Goal: Task Accomplishment & Management: Manage account settings

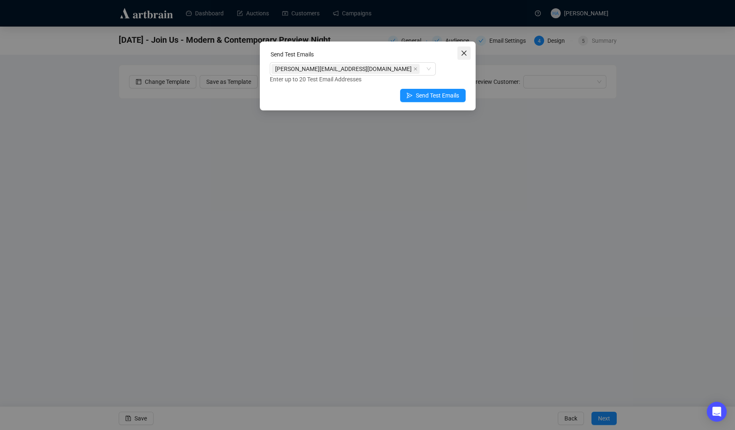
click at [464, 52] on icon "close" at bounding box center [464, 53] width 7 height 7
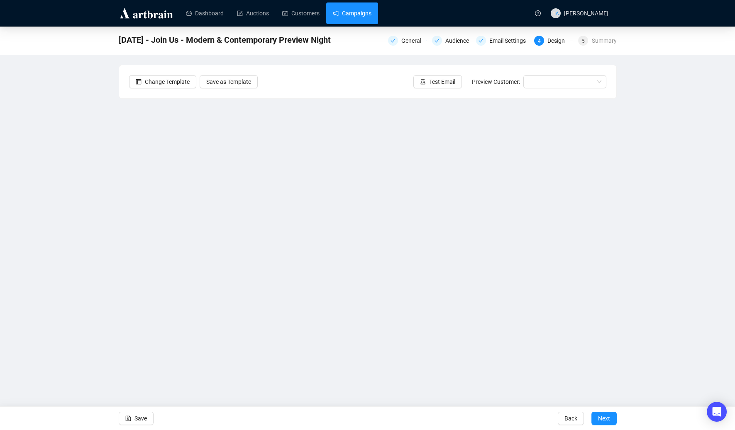
click at [365, 16] on link "Campaigns" at bounding box center [352, 13] width 39 height 22
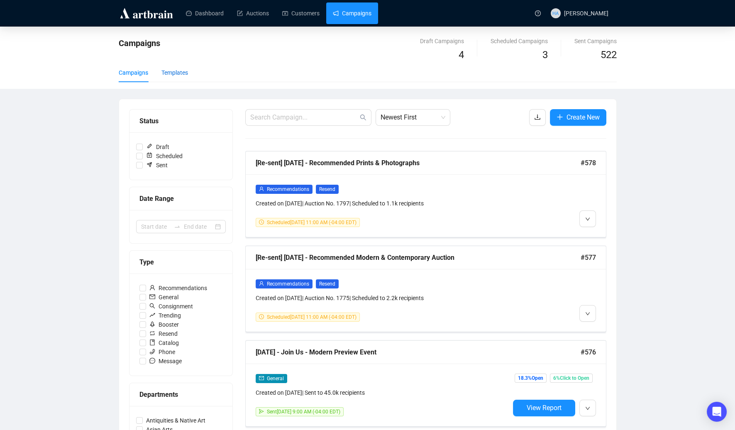
click at [178, 76] on div "Templates" at bounding box center [174, 72] width 27 height 9
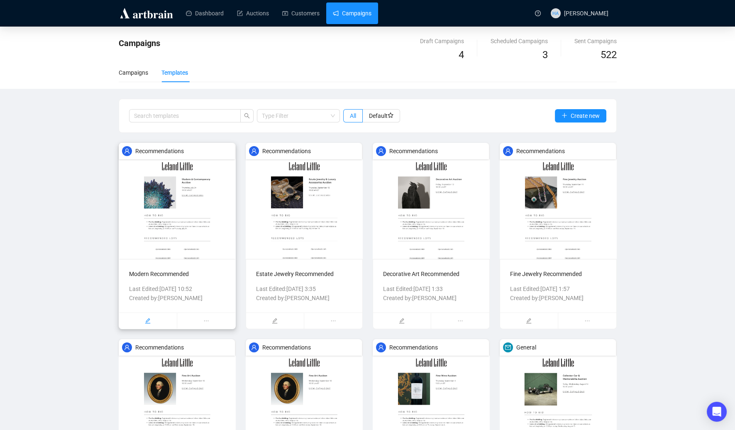
click at [148, 320] on icon "edit" at bounding box center [148, 321] width 6 height 6
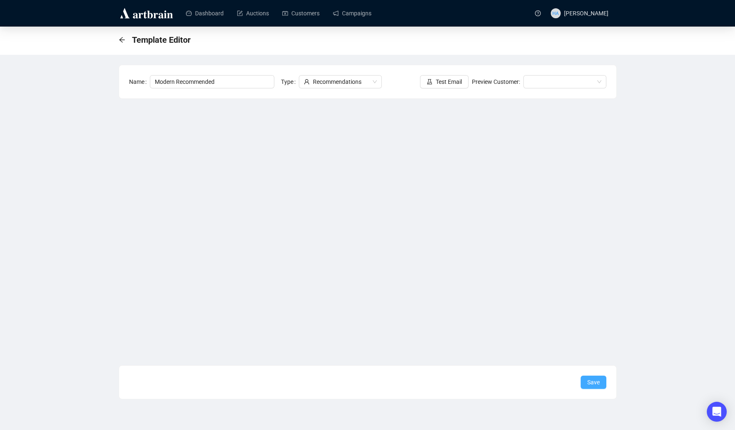
click at [591, 383] on span "Save" at bounding box center [593, 382] width 12 height 9
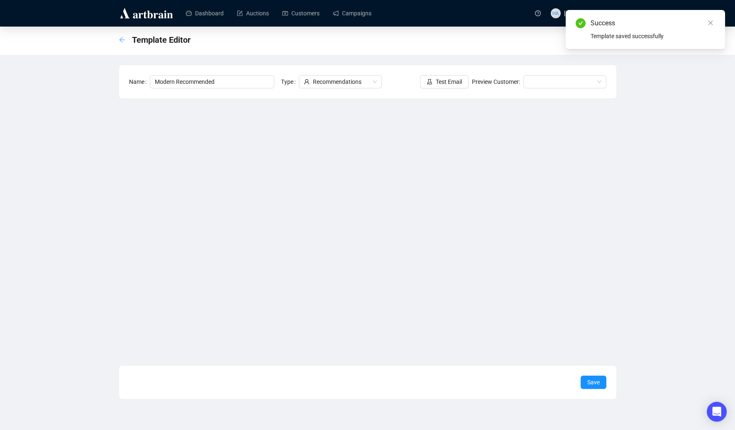
click at [122, 37] on icon "arrow-left" at bounding box center [121, 39] width 5 height 5
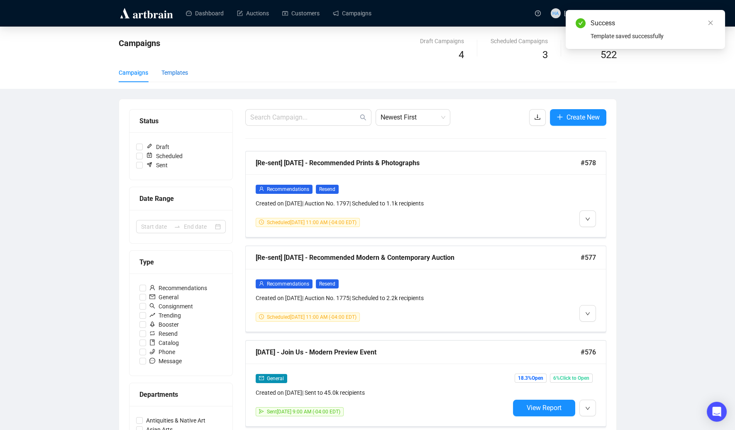
click at [178, 72] on div "Templates" at bounding box center [174, 72] width 27 height 9
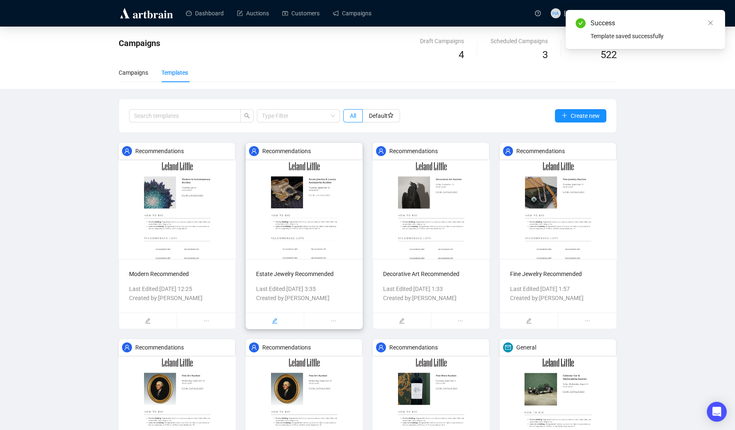
click at [274, 320] on icon "edit" at bounding box center [274, 320] width 5 height 5
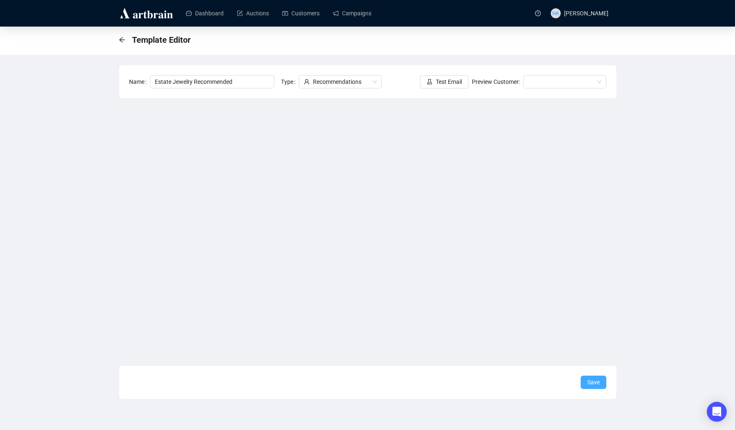
click at [596, 384] on span "Save" at bounding box center [593, 382] width 12 height 9
click at [590, 382] on span "Save" at bounding box center [593, 382] width 12 height 9
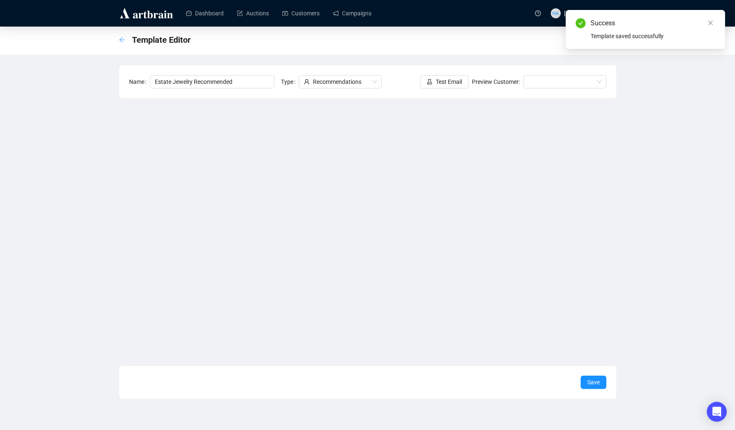
click at [120, 40] on icon "arrow-left" at bounding box center [122, 40] width 7 height 7
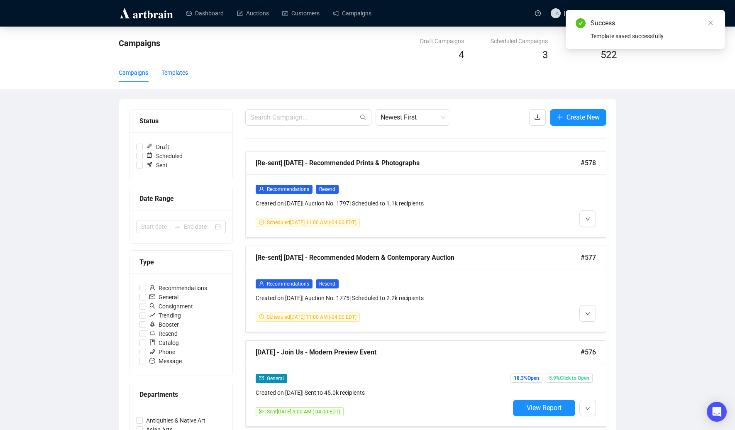
click at [174, 70] on div "Templates" at bounding box center [174, 72] width 27 height 9
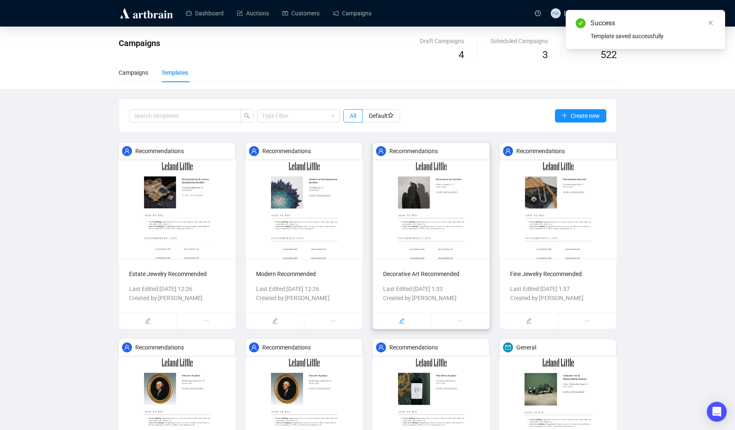
click at [408, 320] on div at bounding box center [402, 321] width 58 height 16
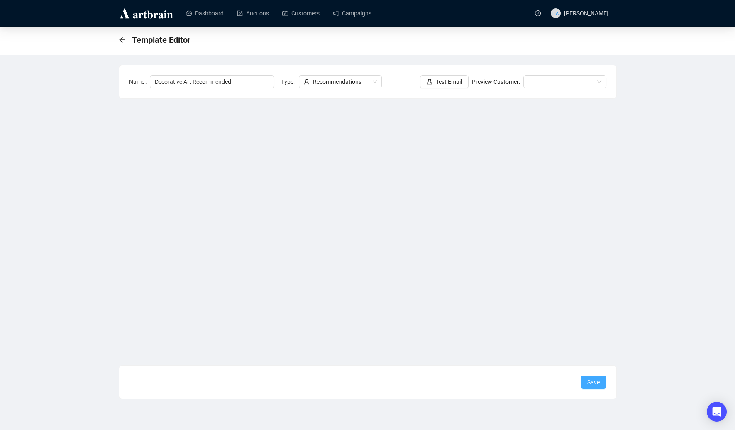
click at [592, 386] on span "Save" at bounding box center [593, 382] width 12 height 9
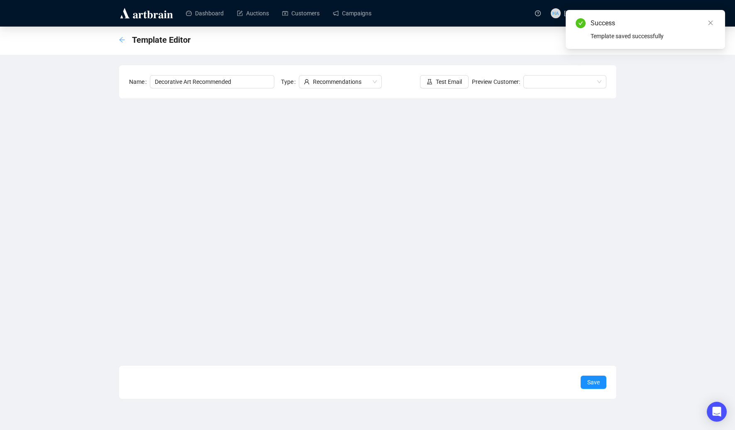
click at [122, 41] on icon "arrow-left" at bounding box center [122, 40] width 7 height 7
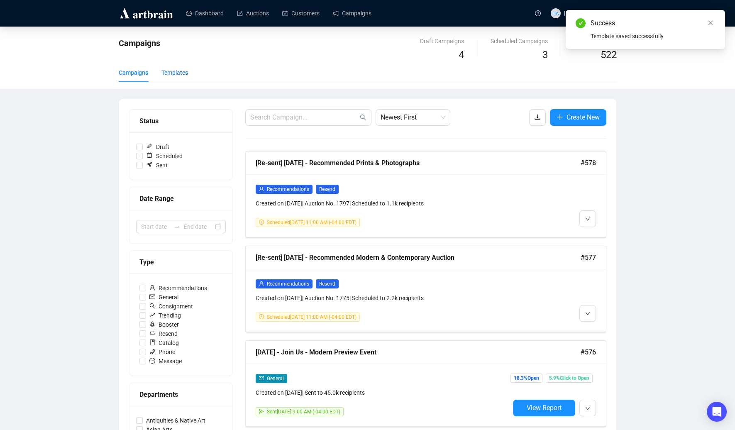
click at [178, 73] on div "Templates" at bounding box center [174, 72] width 27 height 9
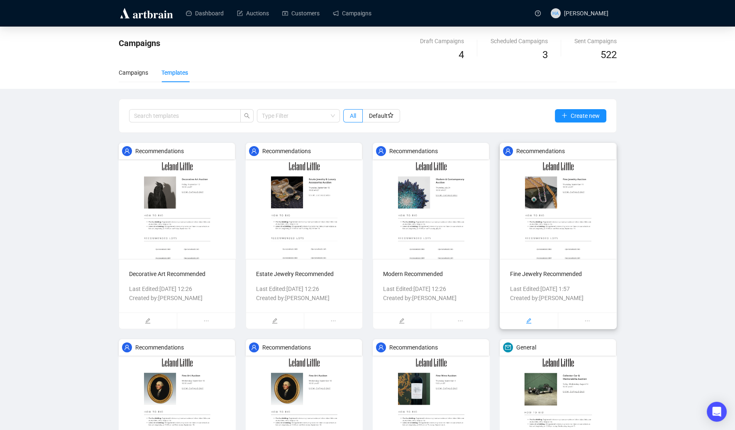
click at [528, 319] on icon "edit" at bounding box center [529, 321] width 6 height 6
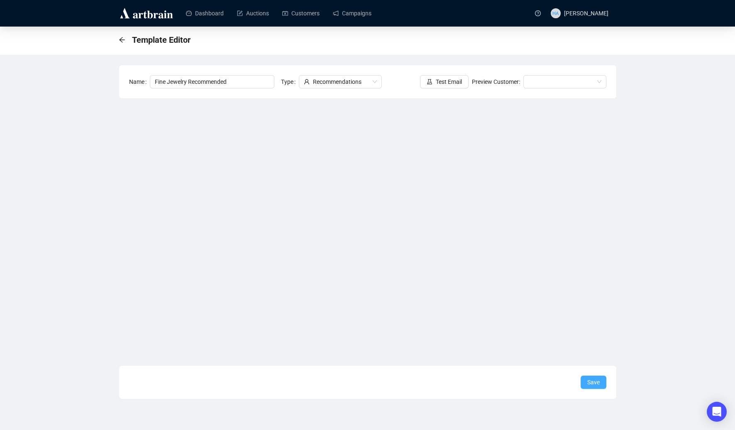
click at [593, 380] on span "Save" at bounding box center [593, 382] width 12 height 9
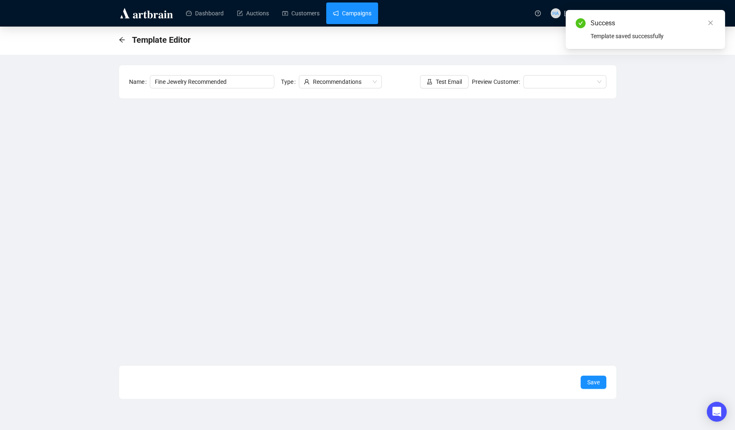
click at [363, 13] on link "Campaigns" at bounding box center [352, 13] width 39 height 22
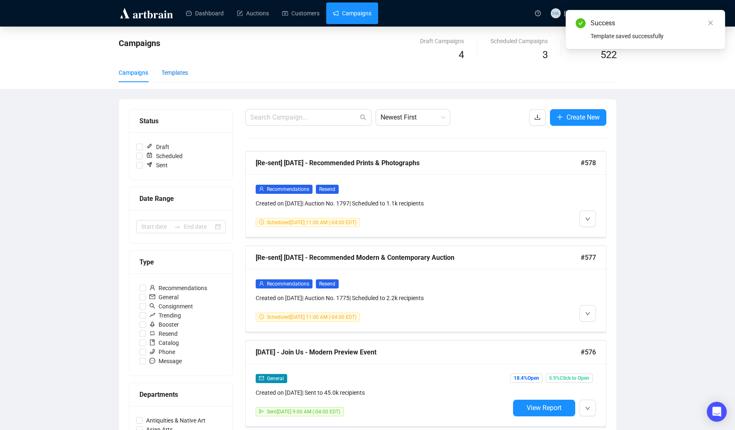
click at [185, 73] on div "Templates" at bounding box center [174, 72] width 27 height 9
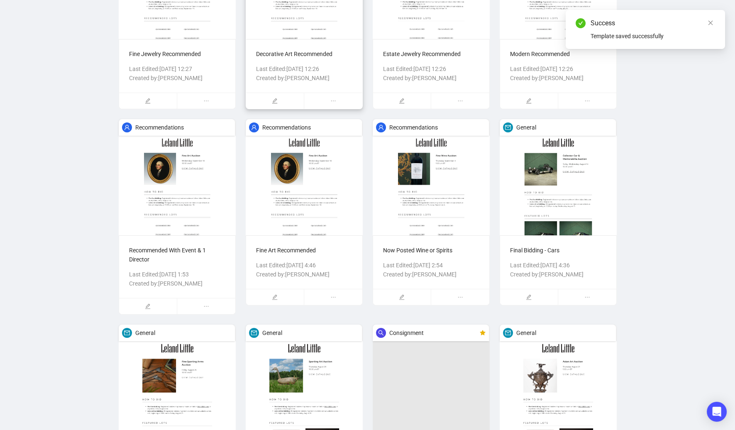
scroll to position [237, 0]
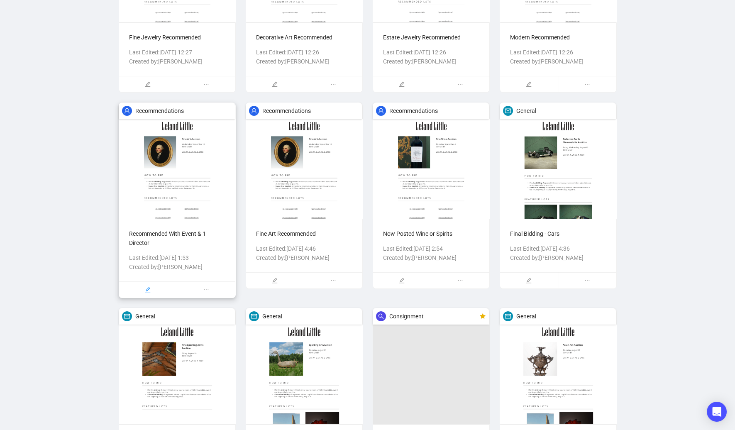
click at [153, 291] on div at bounding box center [148, 290] width 58 height 16
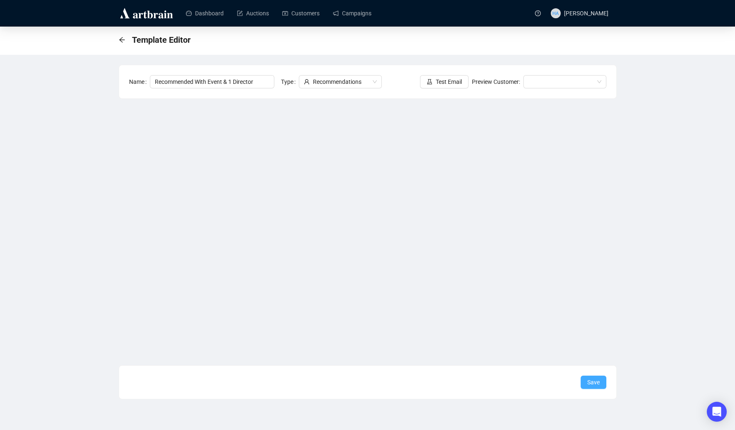
click at [590, 382] on span "Save" at bounding box center [593, 382] width 12 height 9
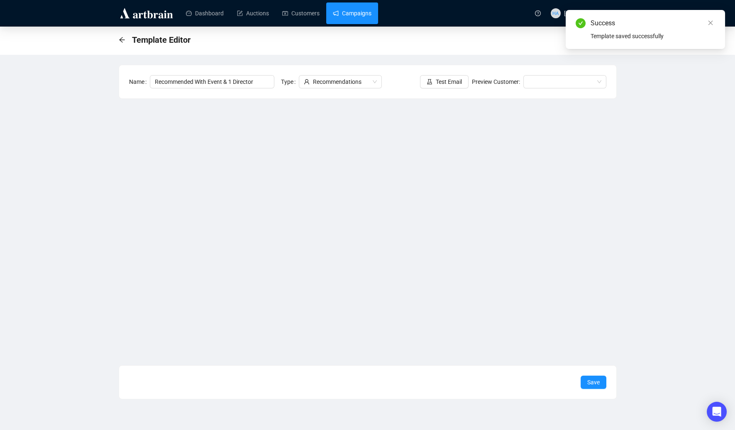
click at [361, 10] on link "Campaigns" at bounding box center [352, 13] width 39 height 22
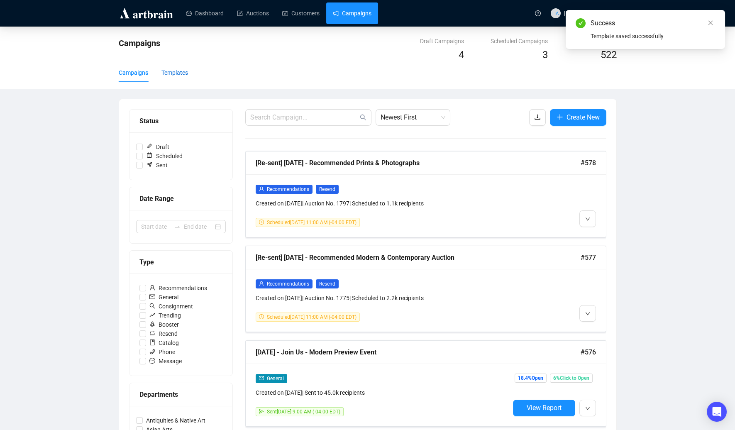
click at [181, 72] on div "Templates" at bounding box center [174, 72] width 27 height 9
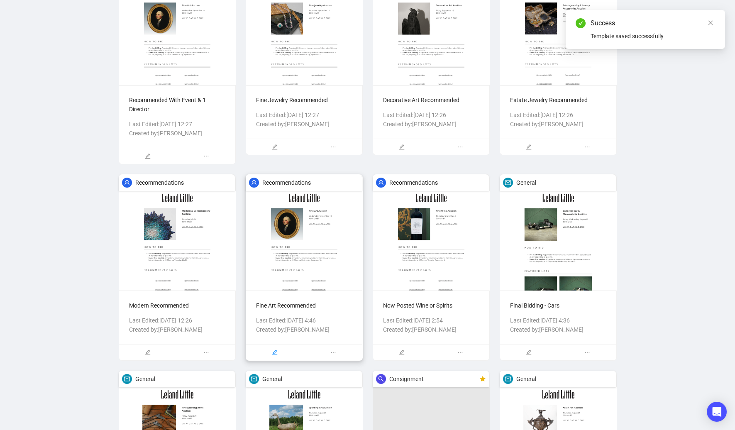
scroll to position [175, 0]
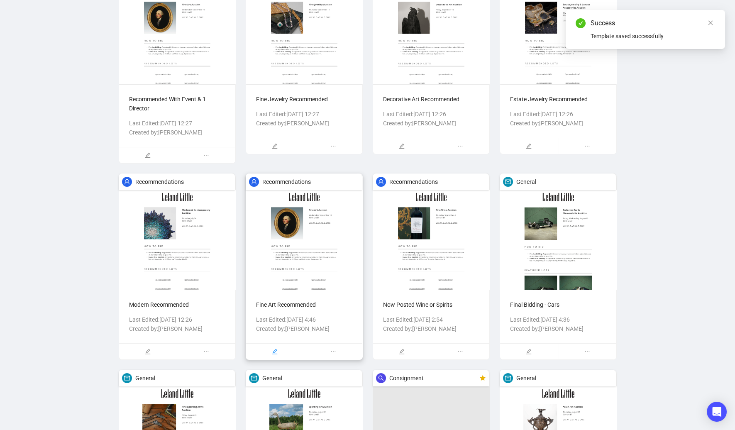
click at [277, 350] on icon "edit" at bounding box center [275, 352] width 6 height 6
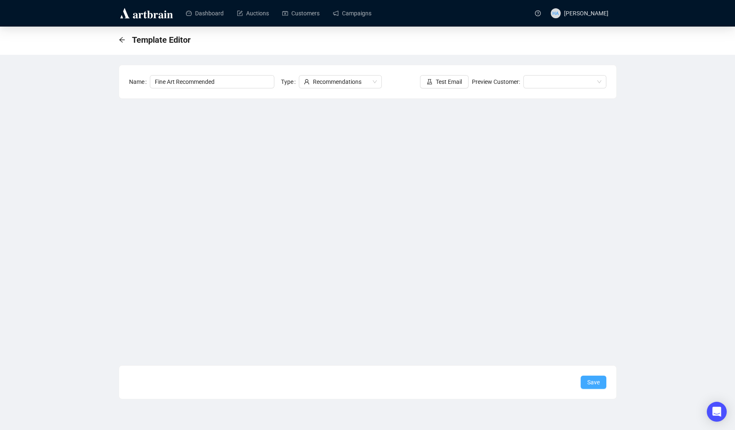
click at [593, 382] on span "Save" at bounding box center [593, 382] width 12 height 9
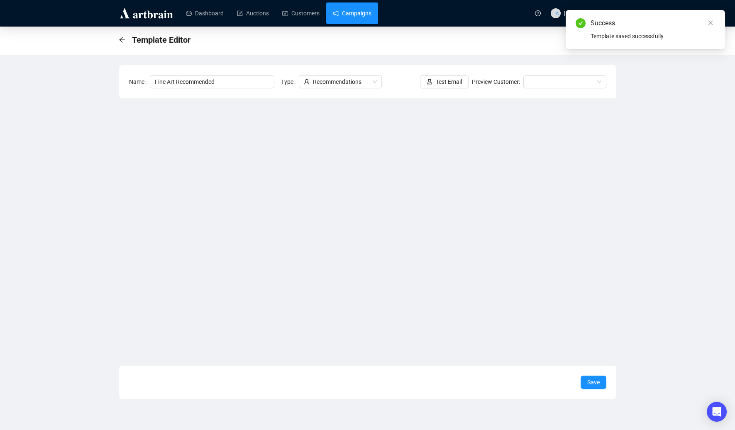
click at [369, 9] on link "Campaigns" at bounding box center [352, 13] width 39 height 22
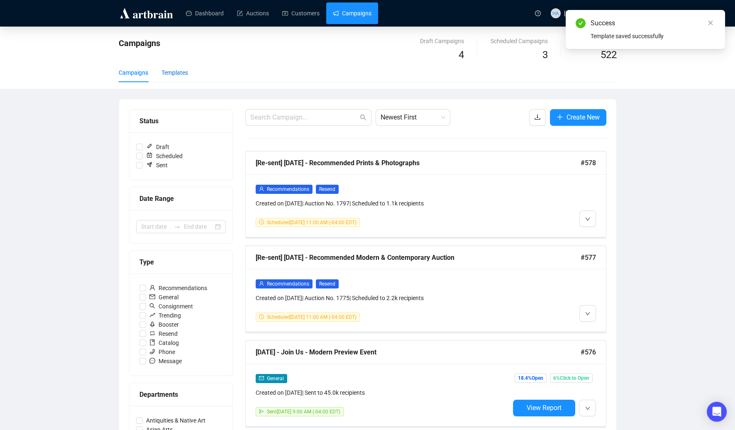
drag, startPoint x: 173, startPoint y: 70, endPoint x: 182, endPoint y: 72, distance: 9.9
click at [173, 70] on div "Templates" at bounding box center [174, 72] width 27 height 9
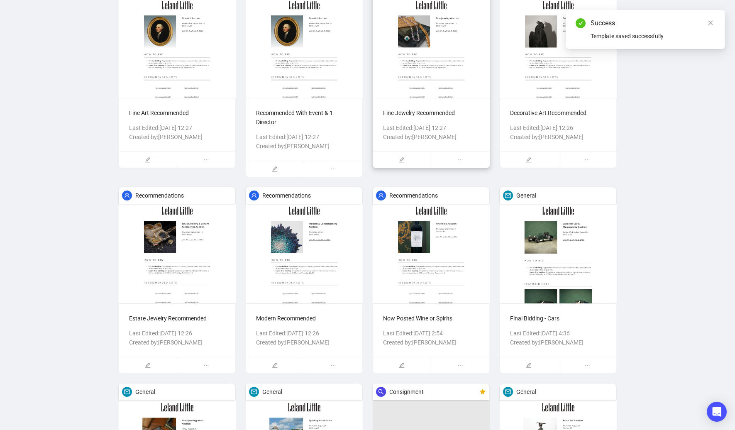
scroll to position [162, 0]
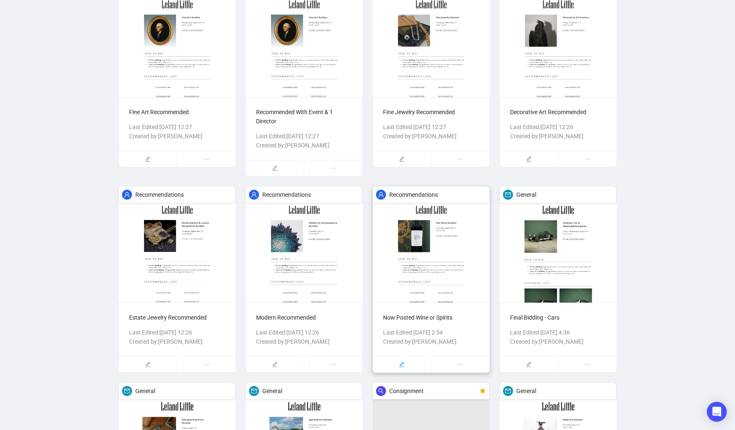
click at [396, 366] on div at bounding box center [402, 365] width 58 height 16
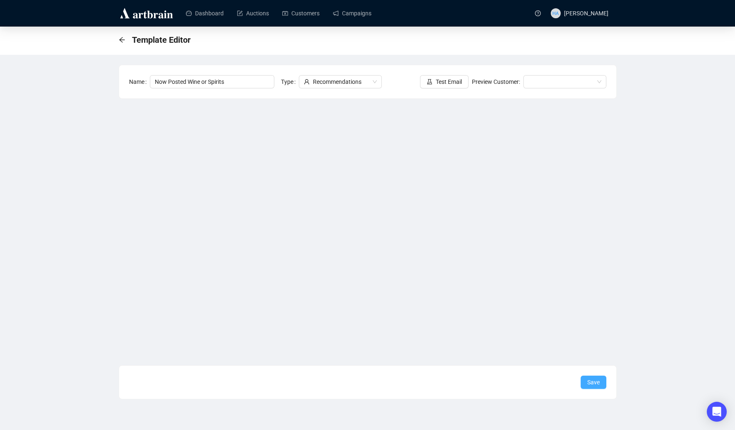
click at [589, 381] on span "Save" at bounding box center [593, 382] width 12 height 9
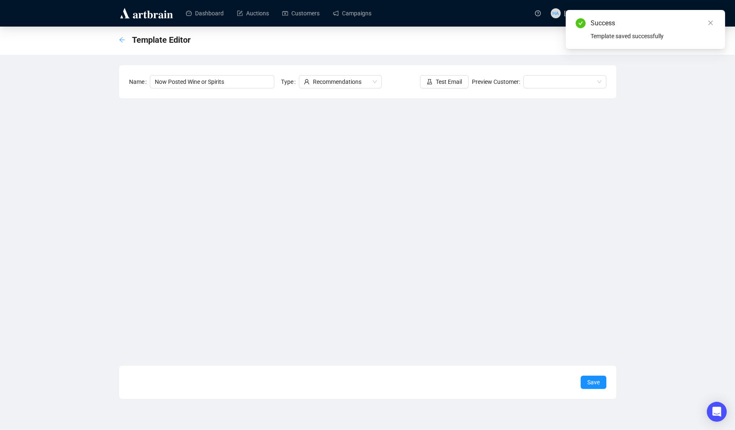
click at [120, 38] on icon "arrow-left" at bounding box center [122, 40] width 7 height 7
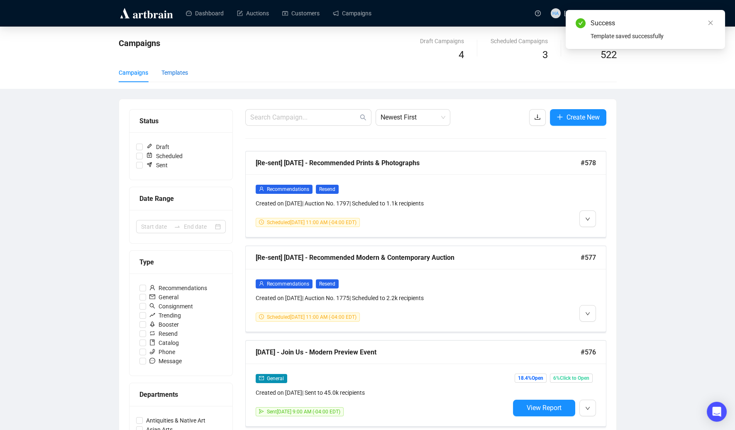
click at [178, 71] on div "Templates" at bounding box center [174, 72] width 27 height 9
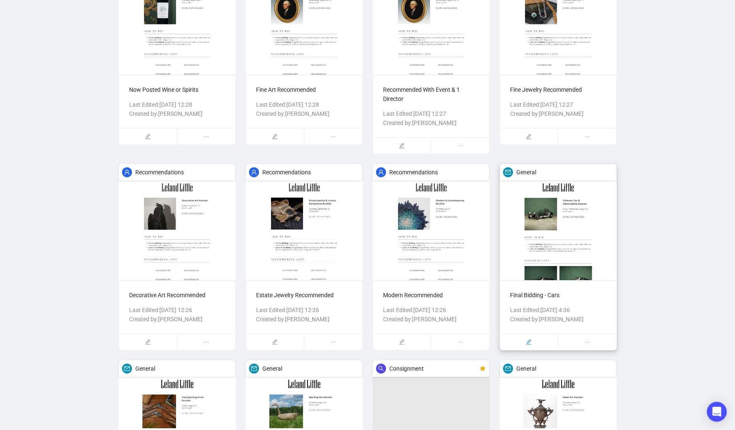
scroll to position [187, 0]
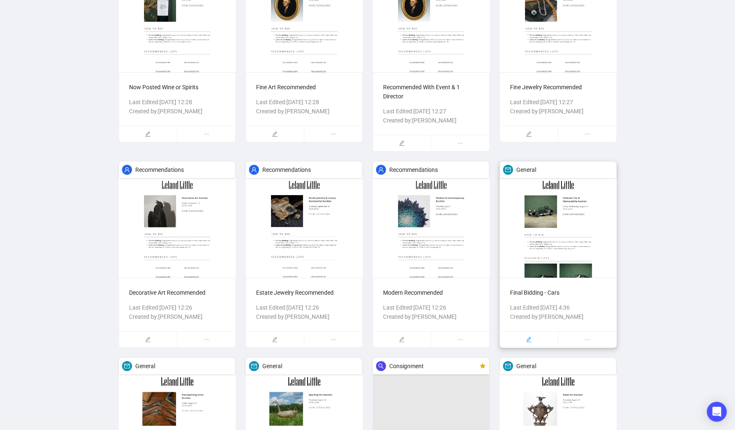
click at [539, 339] on div at bounding box center [529, 340] width 58 height 16
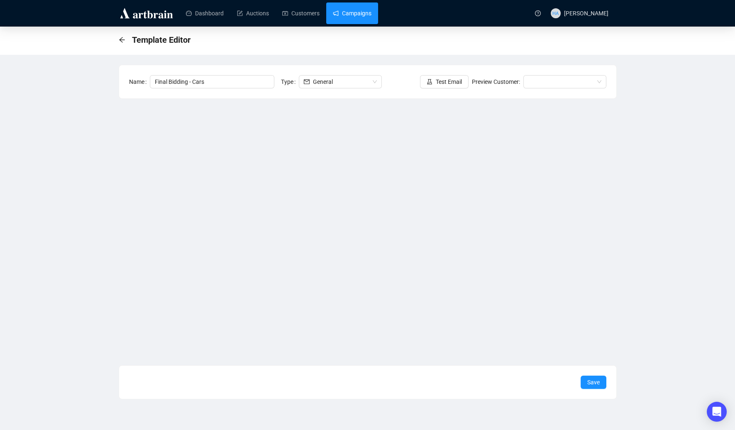
click at [355, 14] on link "Campaigns" at bounding box center [352, 13] width 39 height 22
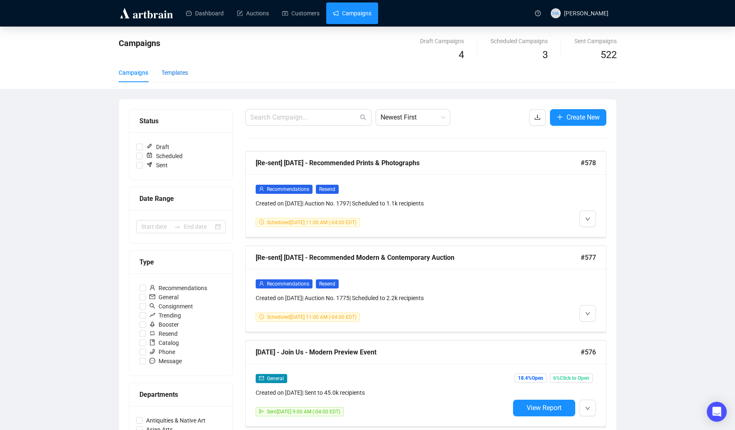
click at [179, 74] on div "Templates" at bounding box center [174, 72] width 27 height 9
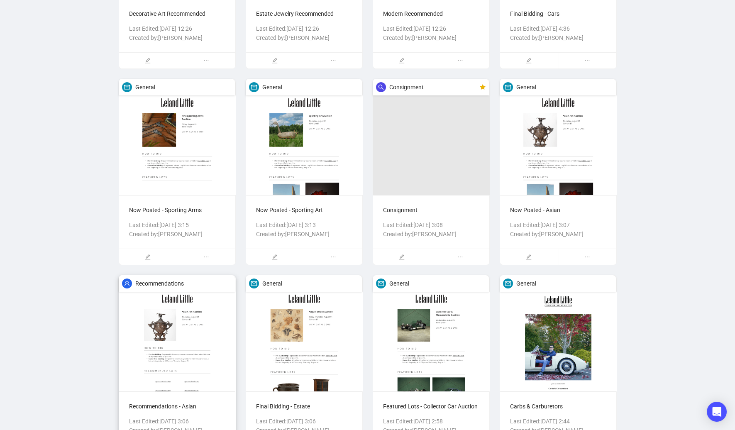
scroll to position [467, 0]
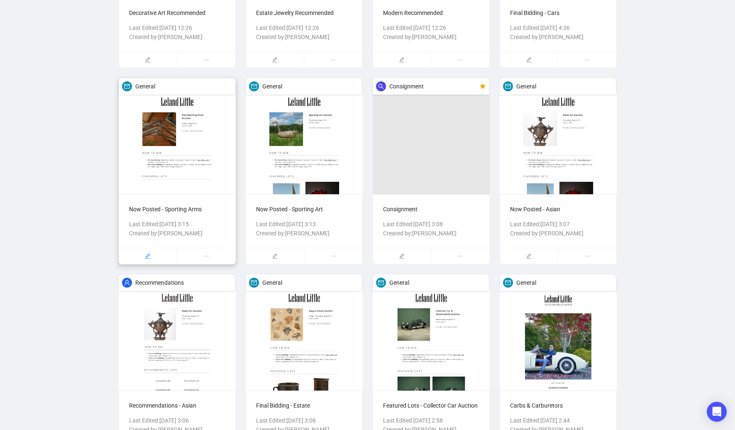
click at [142, 255] on div at bounding box center [148, 256] width 58 height 16
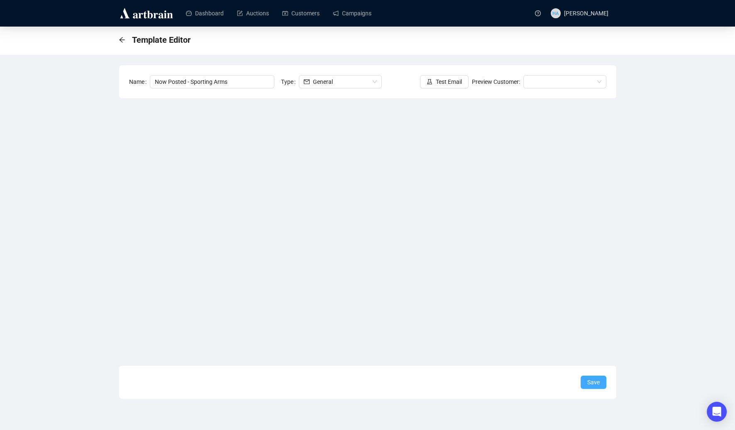
click at [590, 383] on span "Save" at bounding box center [593, 382] width 12 height 9
click at [355, 15] on link "Campaigns" at bounding box center [352, 13] width 39 height 22
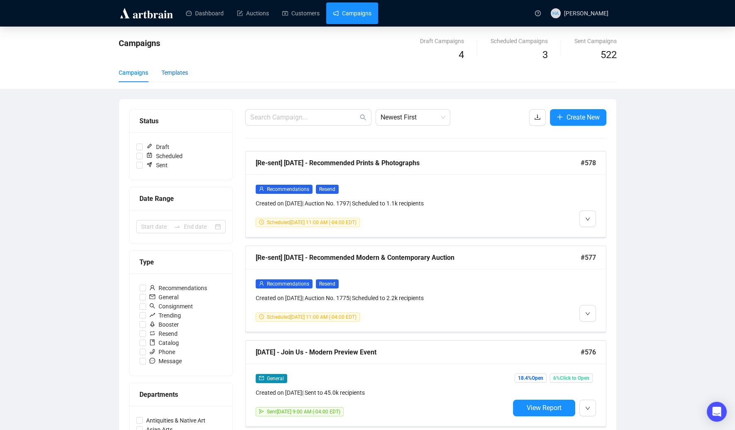
click at [186, 72] on div "Templates" at bounding box center [174, 72] width 27 height 9
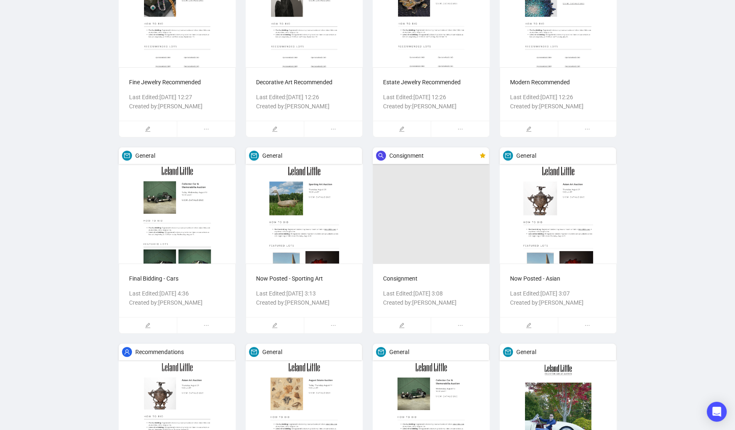
scroll to position [413, 0]
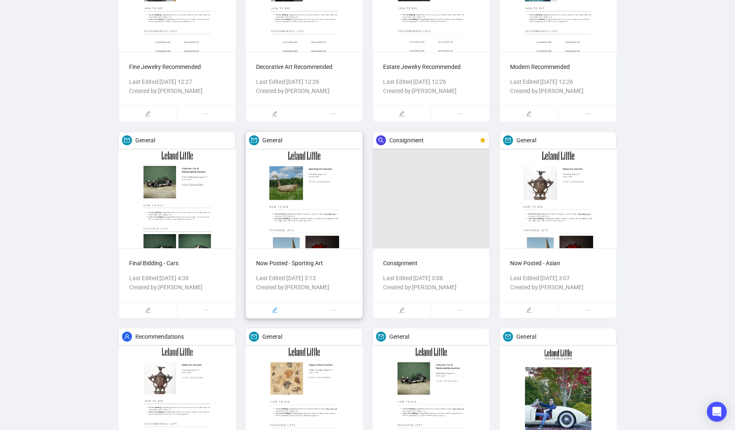
click at [273, 308] on icon "edit" at bounding box center [275, 310] width 6 height 6
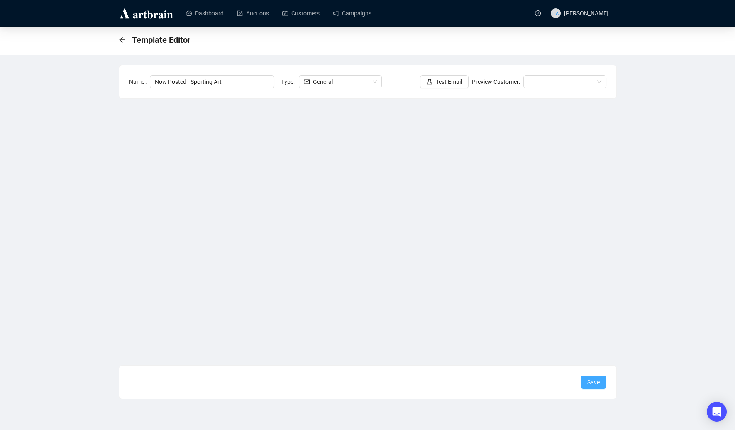
click at [592, 383] on span "Save" at bounding box center [593, 382] width 12 height 9
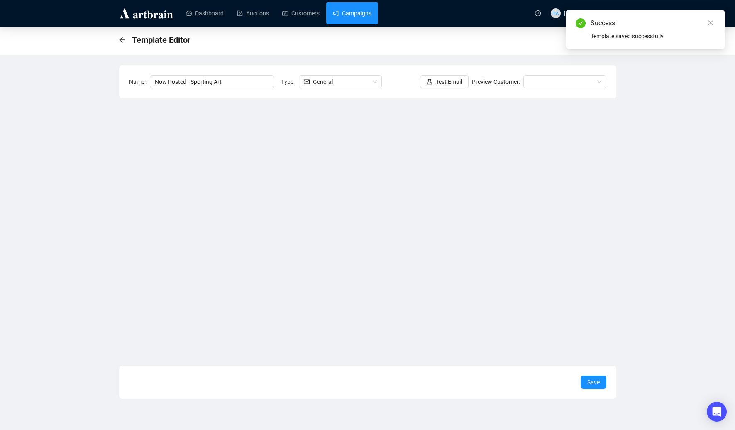
click at [352, 20] on link "Campaigns" at bounding box center [352, 13] width 39 height 22
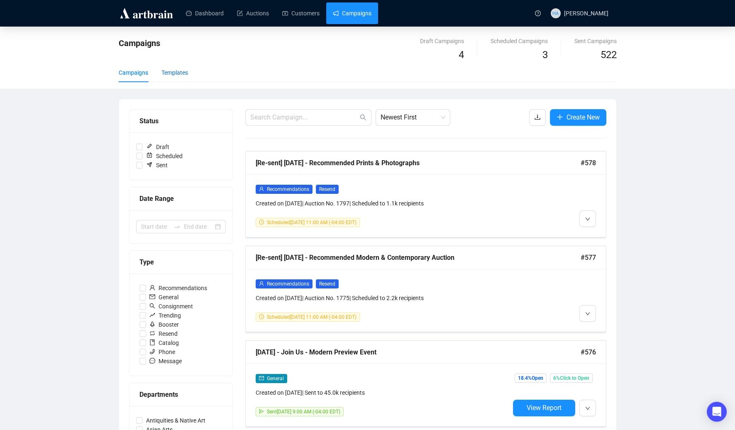
click at [182, 75] on div "Templates" at bounding box center [174, 72] width 27 height 9
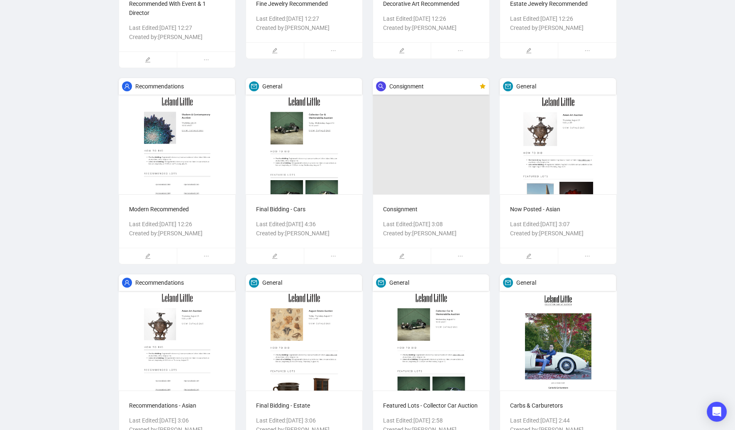
scroll to position [468, 0]
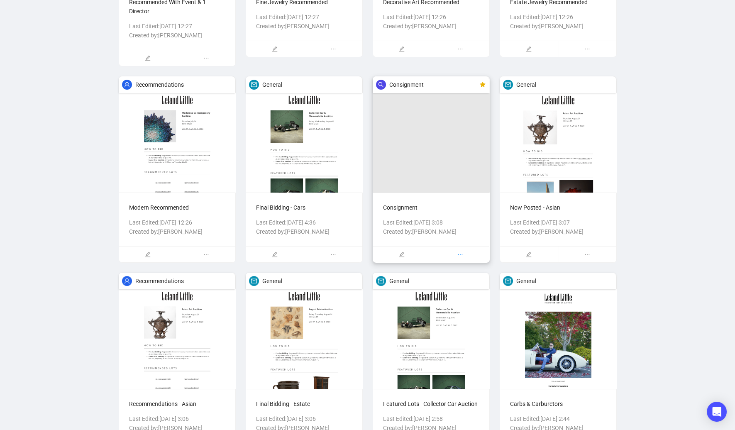
click at [449, 253] on span "ellipsis" at bounding box center [460, 255] width 58 height 16
click at [454, 270] on span "Delete" at bounding box center [465, 271] width 36 height 9
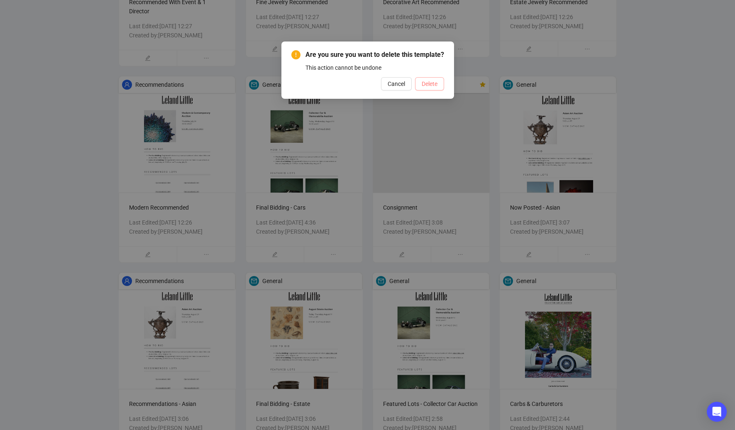
click at [425, 88] on span "Delete" at bounding box center [430, 83] width 16 height 9
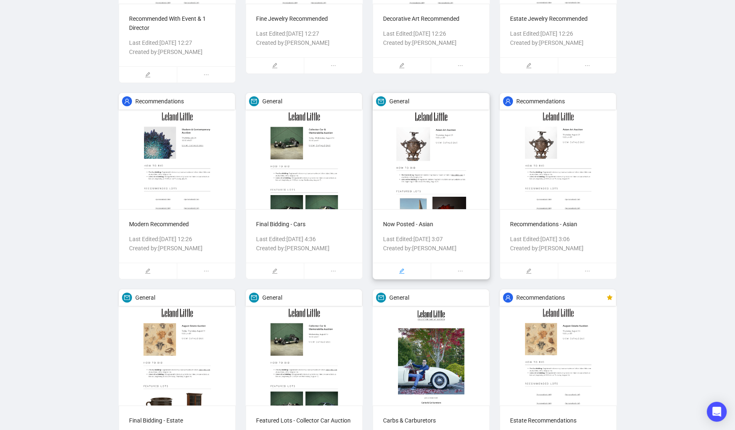
click at [400, 270] on icon "edit" at bounding box center [402, 271] width 6 height 6
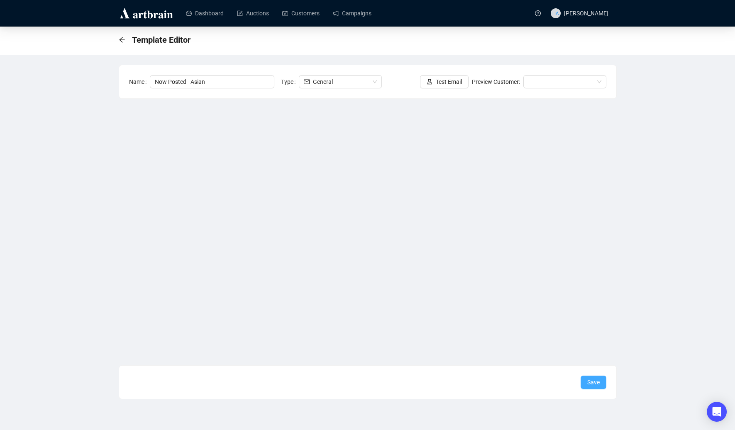
click at [591, 382] on span "Save" at bounding box center [593, 382] width 12 height 9
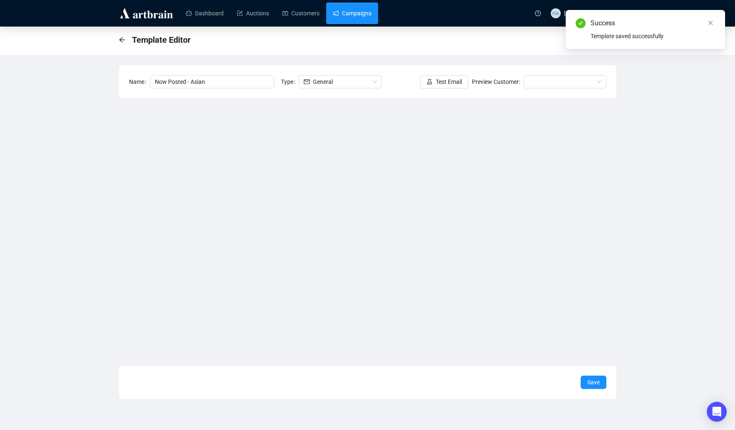
click at [349, 14] on link "Campaigns" at bounding box center [352, 13] width 39 height 22
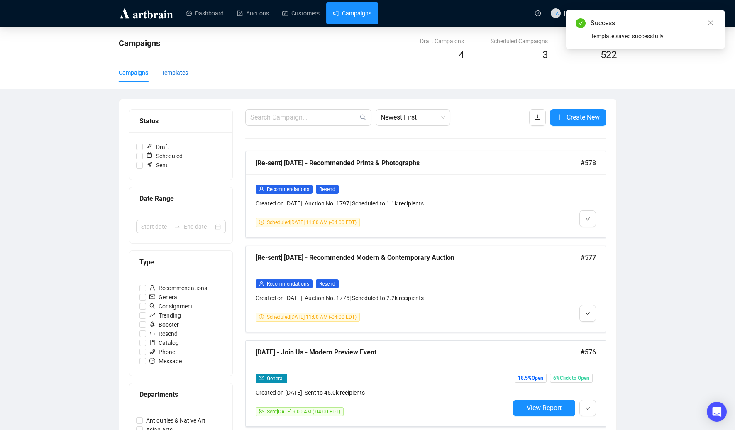
click at [178, 68] on div "Templates" at bounding box center [174, 72] width 27 height 9
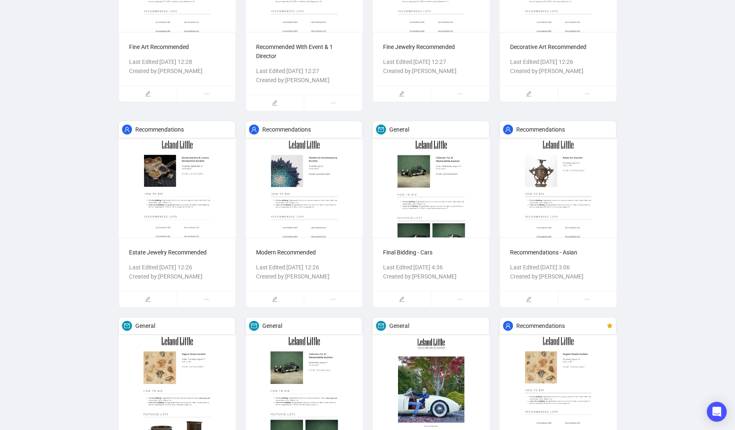
scroll to position [445, 0]
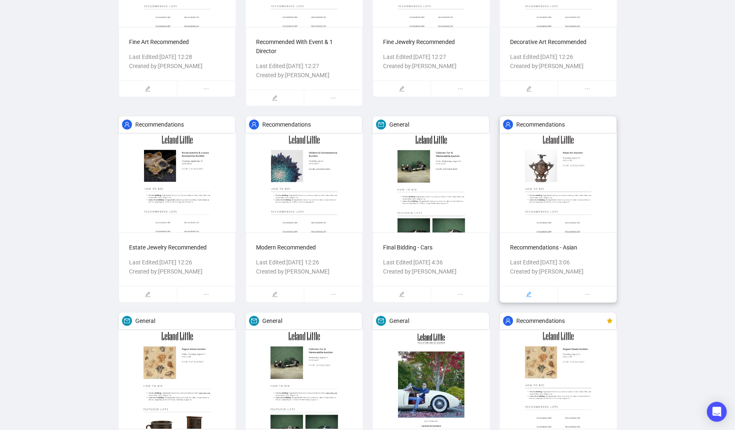
click at [524, 295] on div at bounding box center [529, 294] width 58 height 16
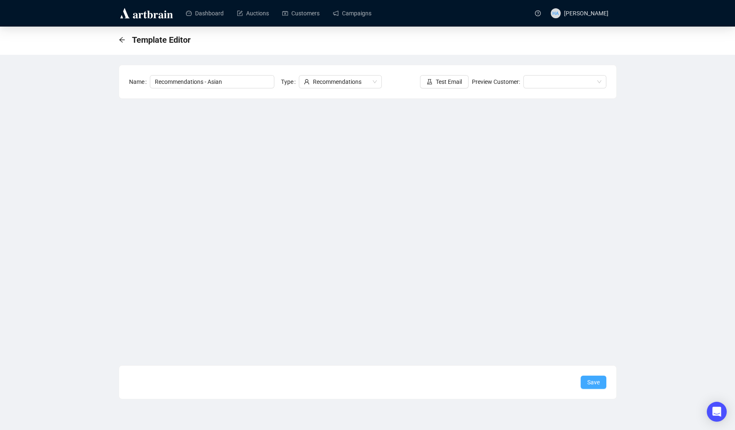
click at [588, 382] on span "Save" at bounding box center [593, 382] width 12 height 9
click at [123, 38] on icon "arrow-left" at bounding box center [122, 40] width 7 height 7
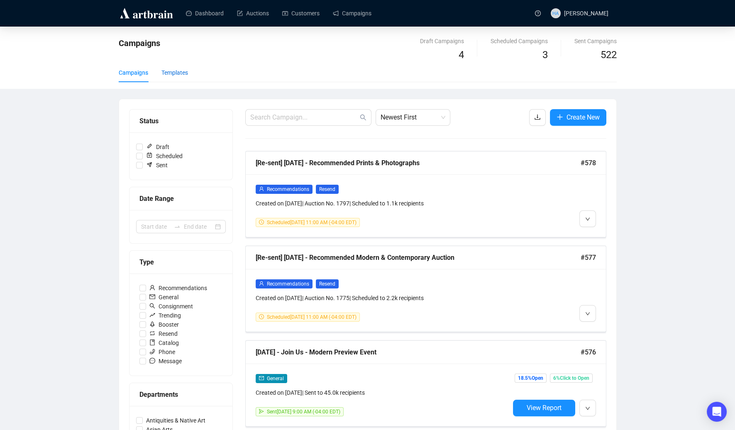
click at [172, 73] on div "Templates" at bounding box center [174, 72] width 27 height 9
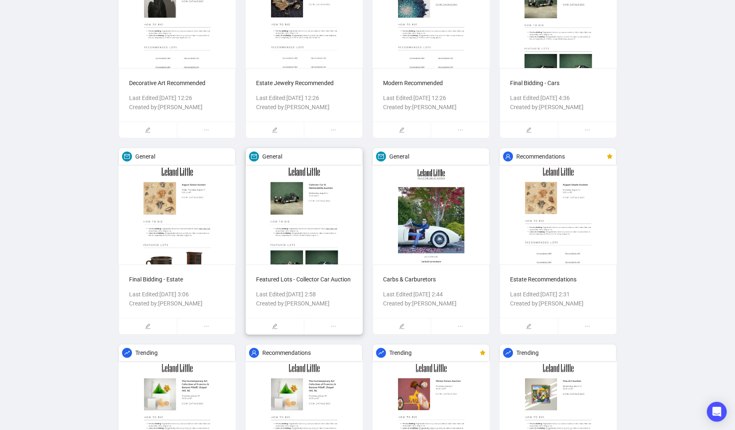
scroll to position [652, 0]
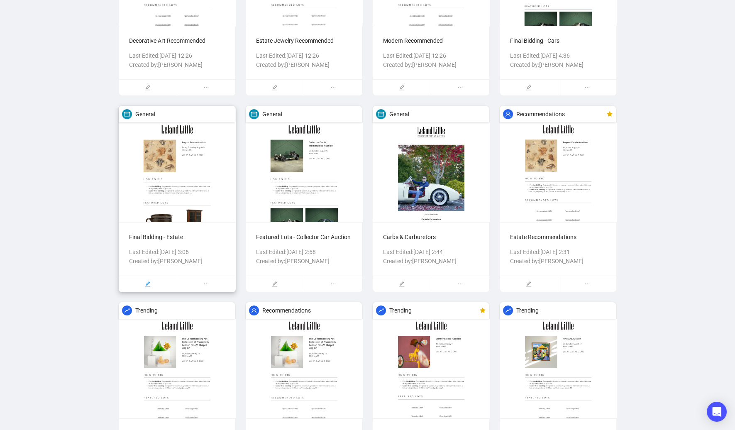
click at [156, 283] on div at bounding box center [148, 284] width 58 height 16
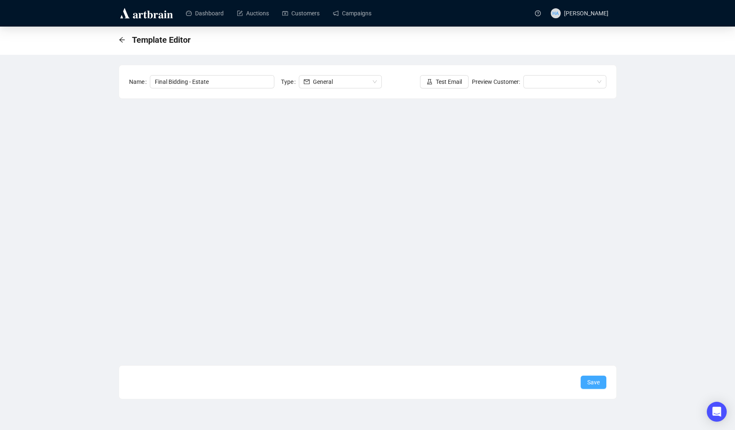
click at [592, 384] on span "Save" at bounding box center [593, 382] width 12 height 9
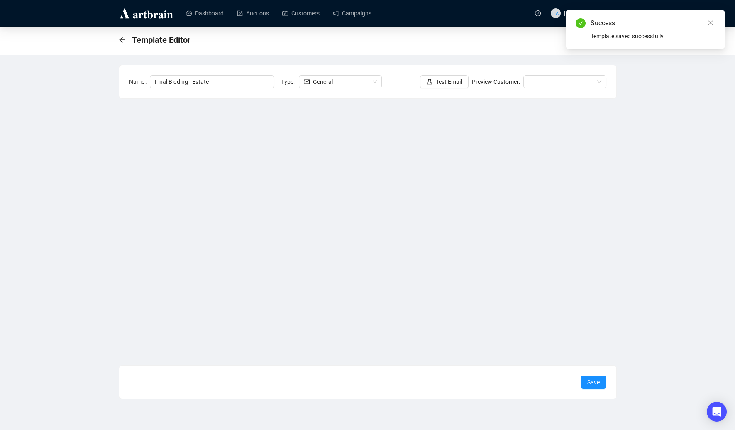
click at [120, 36] on div "Template Editor" at bounding box center [157, 39] width 77 height 13
click at [120, 38] on icon "arrow-left" at bounding box center [122, 40] width 7 height 7
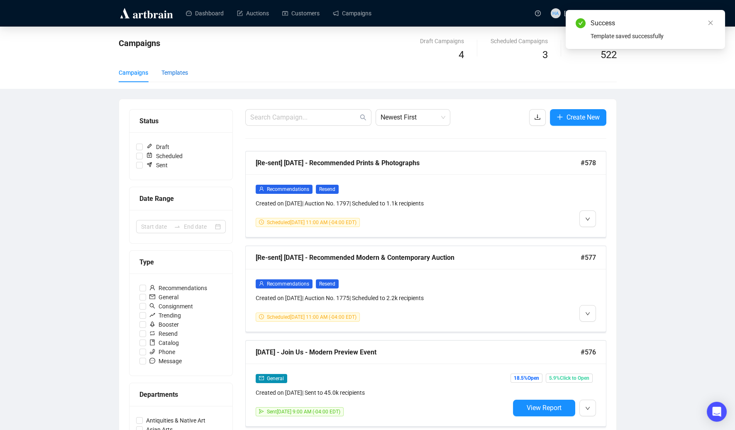
click at [181, 71] on div "Templates" at bounding box center [174, 72] width 27 height 9
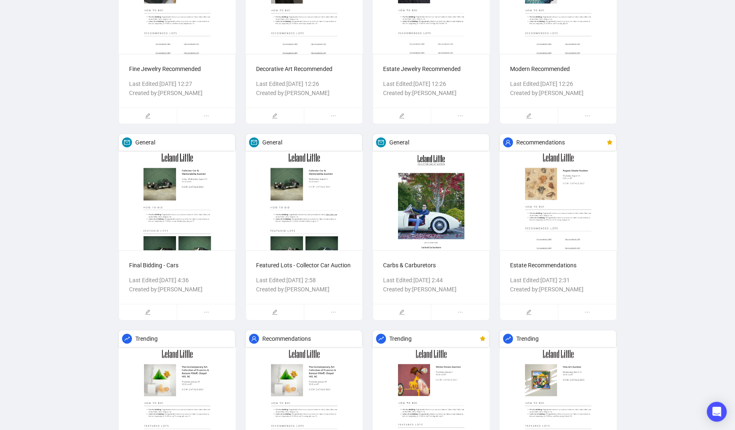
scroll to position [635, 0]
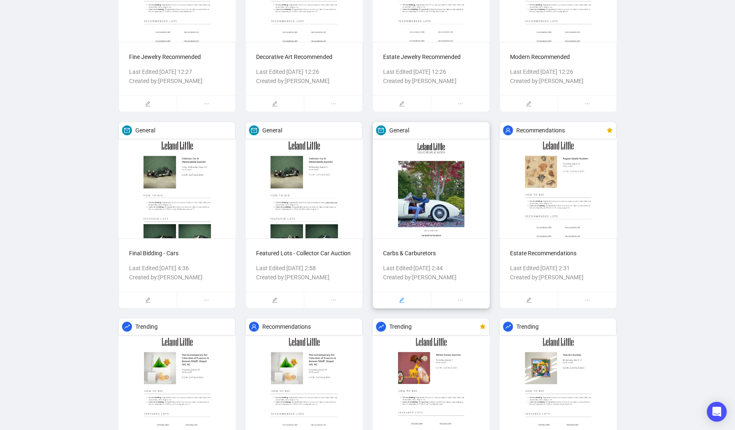
click at [402, 300] on icon "edit" at bounding box center [402, 300] width 6 height 6
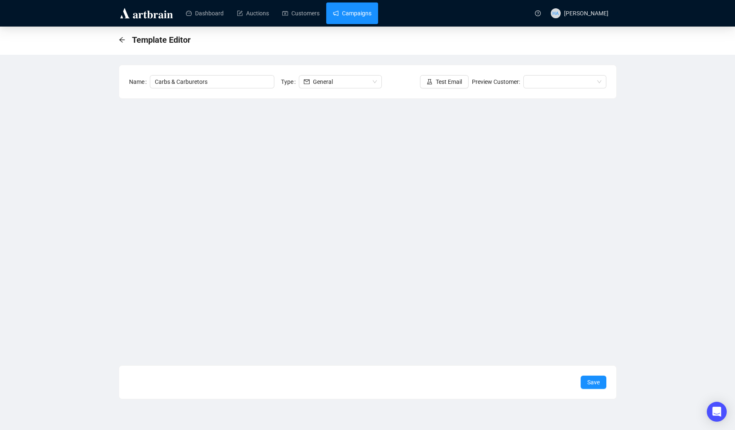
click at [369, 17] on link "Campaigns" at bounding box center [352, 13] width 39 height 22
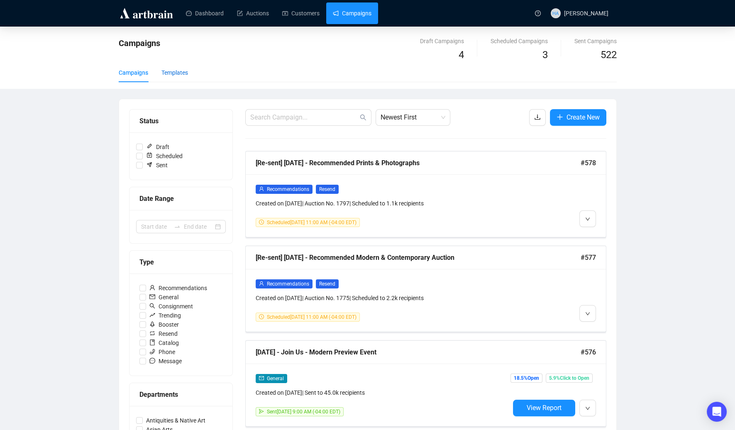
click at [175, 70] on div "Templates" at bounding box center [174, 72] width 27 height 9
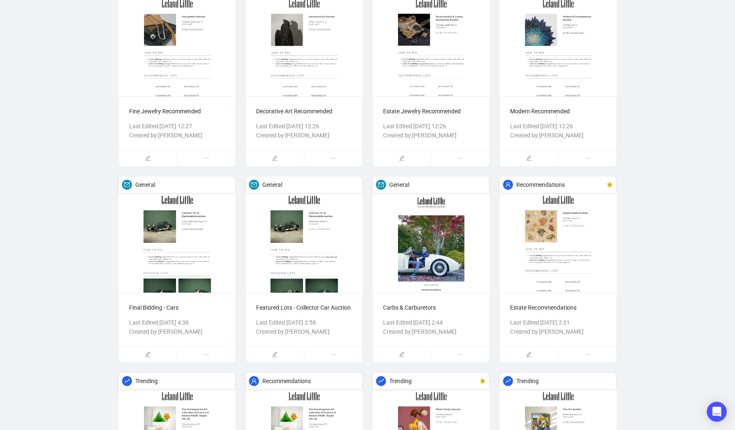
scroll to position [586, 0]
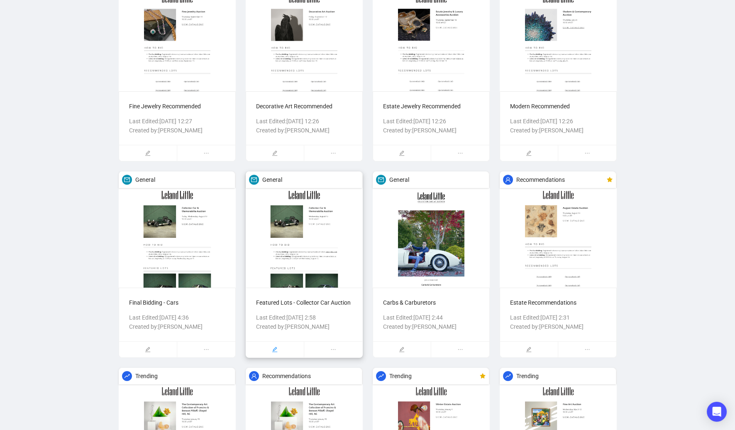
click at [266, 355] on div at bounding box center [275, 350] width 58 height 16
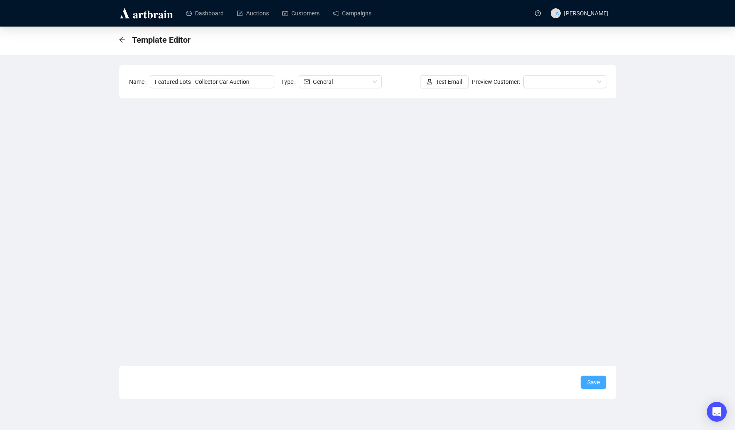
click at [591, 381] on span "Save" at bounding box center [593, 382] width 12 height 9
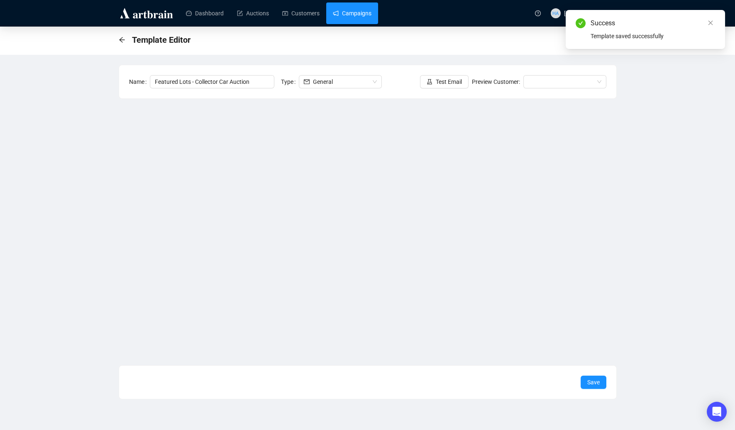
click at [349, 15] on link "Campaigns" at bounding box center [352, 13] width 39 height 22
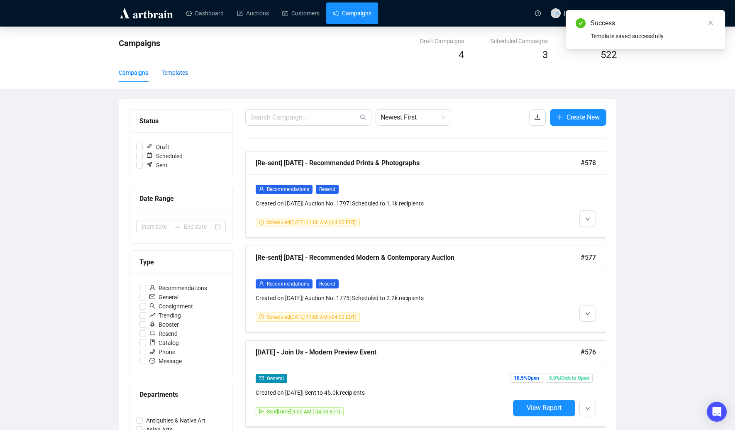
click at [173, 70] on div "Templates" at bounding box center [174, 72] width 27 height 9
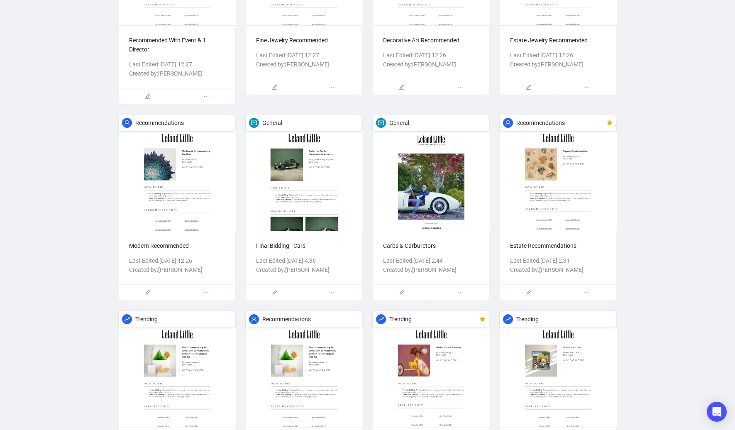
scroll to position [646, 0]
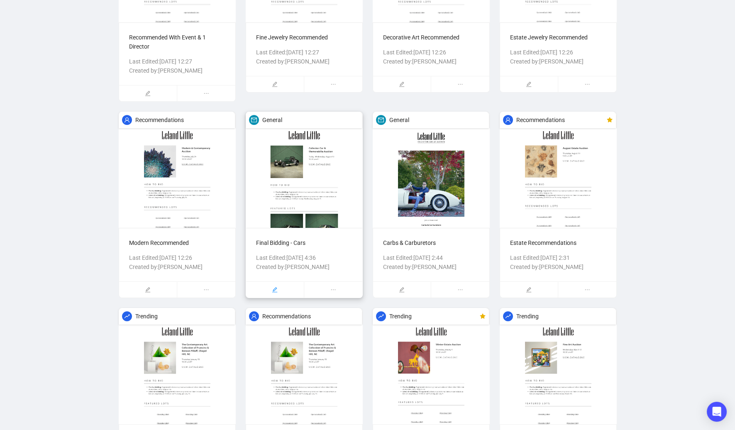
click at [277, 293] on icon "edit" at bounding box center [275, 290] width 6 height 6
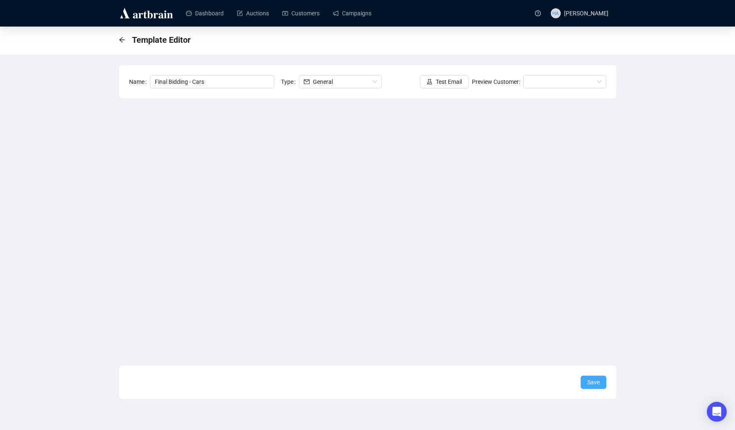
click at [585, 384] on button "Save" at bounding box center [594, 382] width 26 height 13
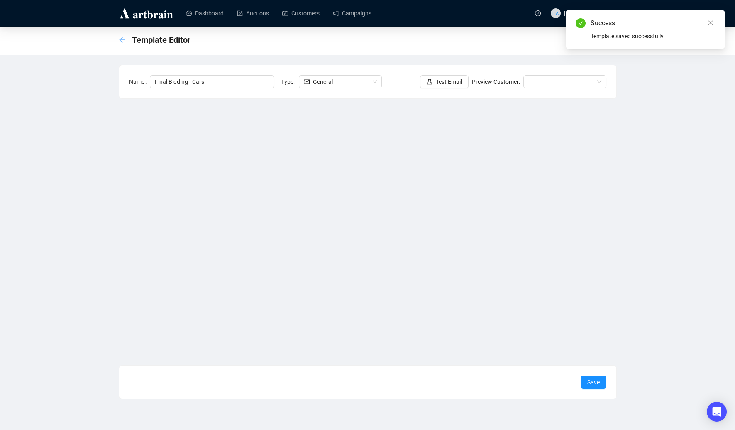
click at [124, 39] on icon "arrow-left" at bounding box center [122, 40] width 7 height 7
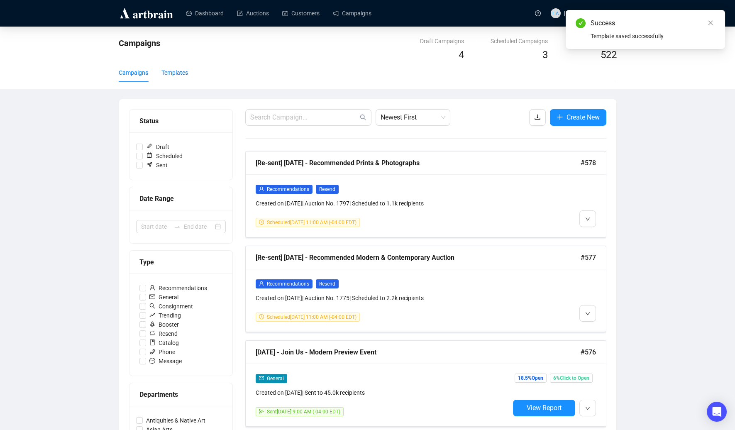
click at [175, 72] on div "Templates" at bounding box center [174, 72] width 27 height 9
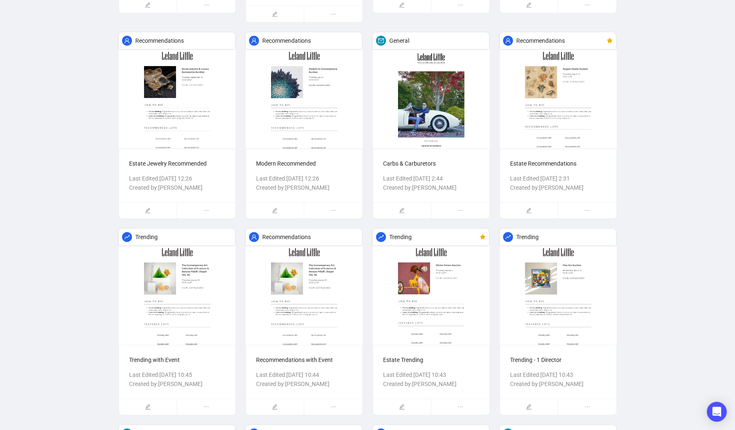
scroll to position [728, 0]
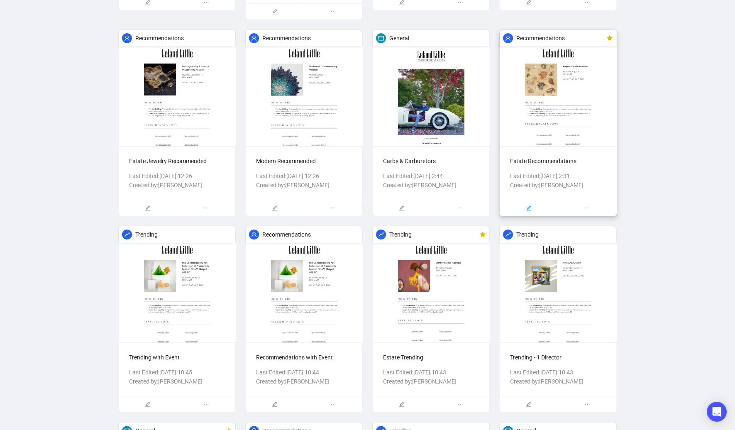
click at [534, 213] on div at bounding box center [529, 208] width 58 height 16
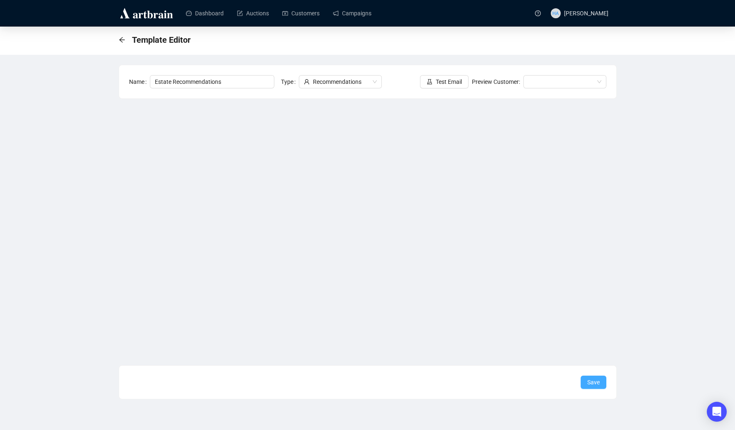
click at [590, 381] on span "Save" at bounding box center [593, 382] width 12 height 9
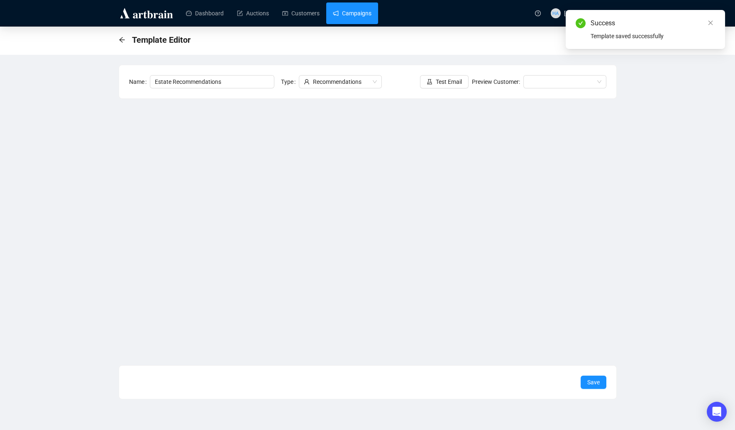
click at [353, 12] on link "Campaigns" at bounding box center [352, 13] width 39 height 22
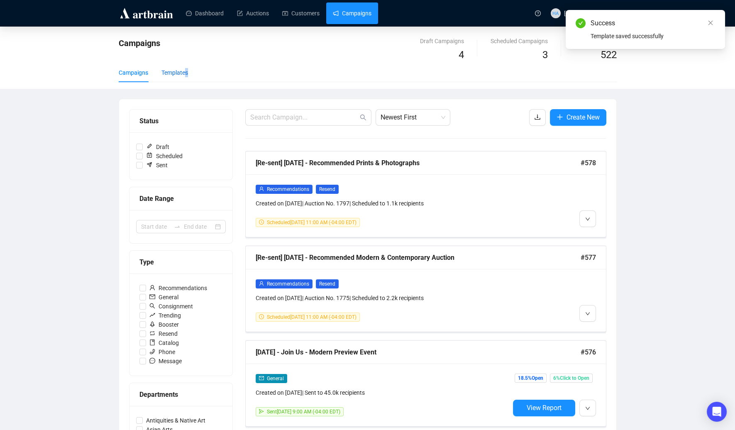
click at [188, 76] on div "Templates" at bounding box center [174, 72] width 27 height 9
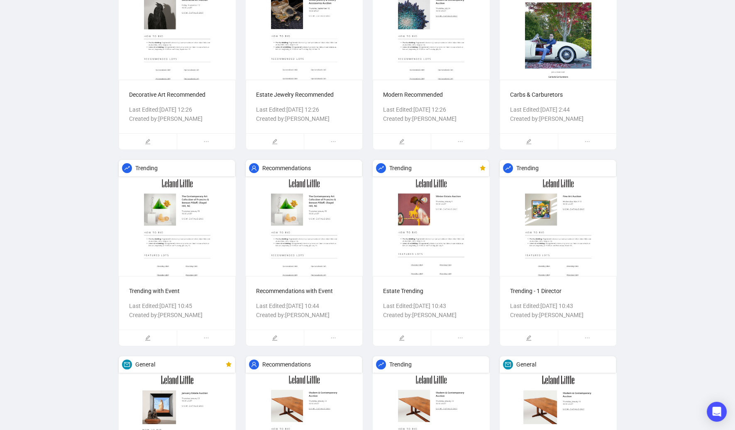
scroll to position [793, 0]
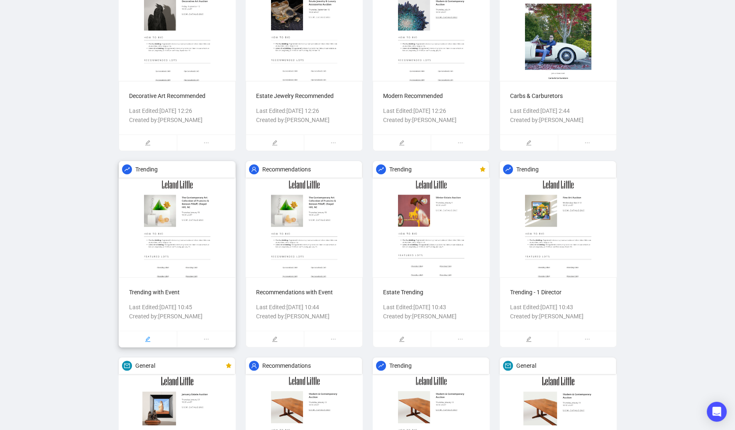
click at [147, 342] on icon "edit" at bounding box center [147, 338] width 5 height 5
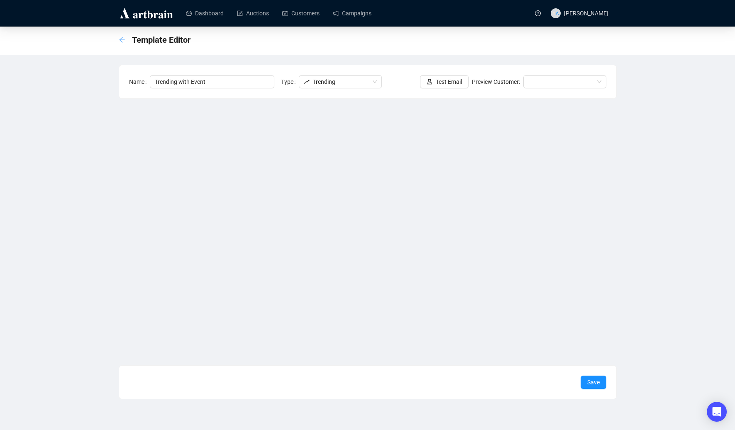
click at [123, 38] on icon "arrow-left" at bounding box center [122, 40] width 7 height 7
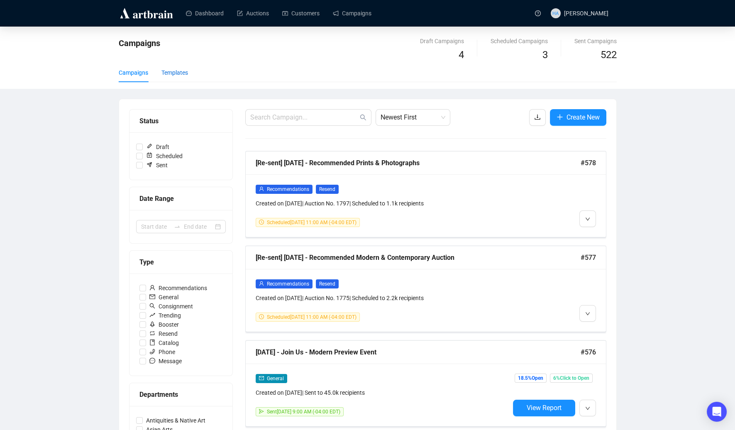
drag, startPoint x: 181, startPoint y: 74, endPoint x: 194, endPoint y: 91, distance: 21.1
click at [181, 74] on div "Templates" at bounding box center [174, 72] width 27 height 9
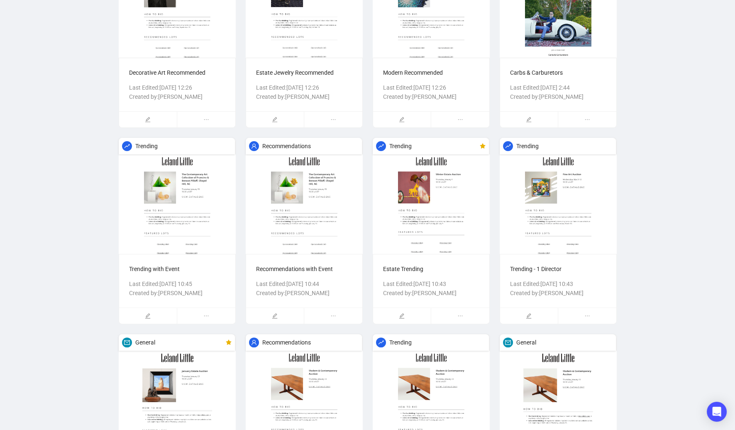
scroll to position [877, 0]
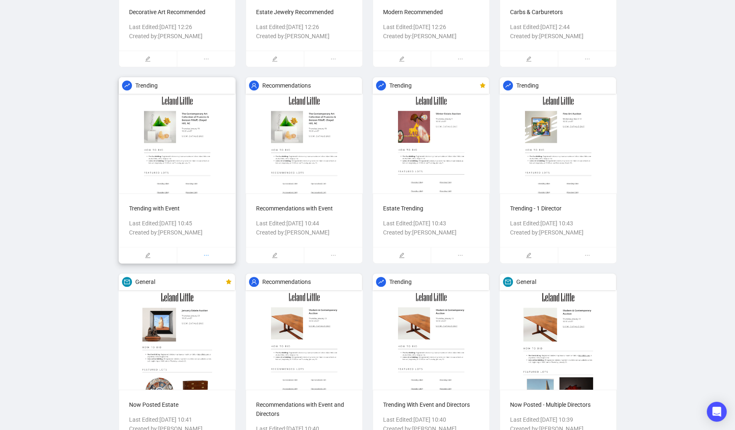
click at [214, 263] on span "ellipsis" at bounding box center [206, 255] width 58 height 16
click at [209, 278] on span "Delete" at bounding box center [211, 280] width 36 height 9
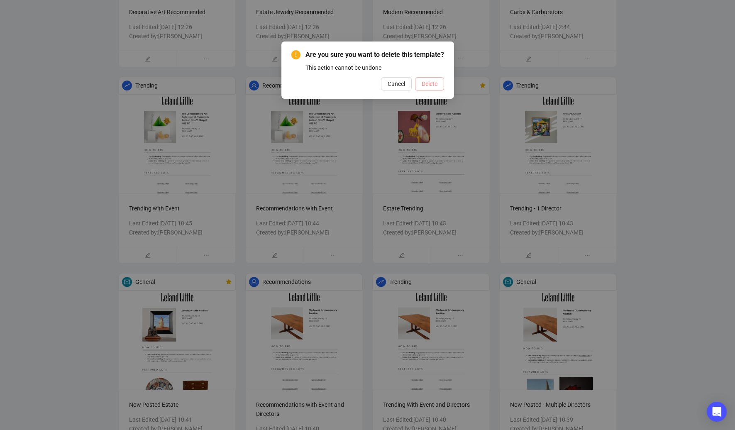
click at [427, 88] on span "Delete" at bounding box center [430, 83] width 16 height 9
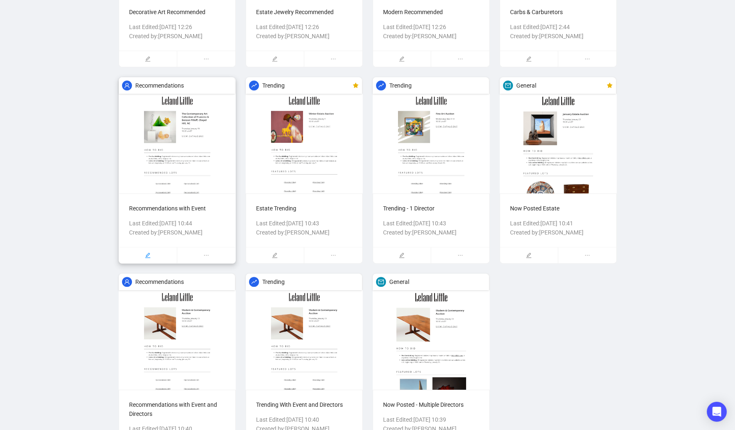
click at [143, 262] on div at bounding box center [148, 255] width 58 height 16
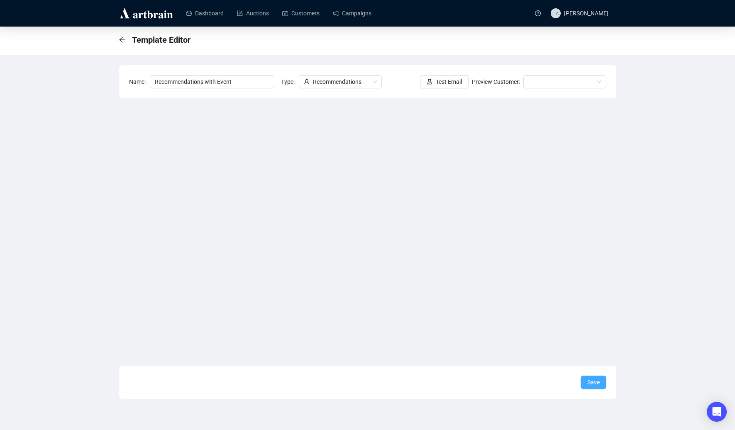
click at [589, 382] on span "Save" at bounding box center [593, 382] width 12 height 9
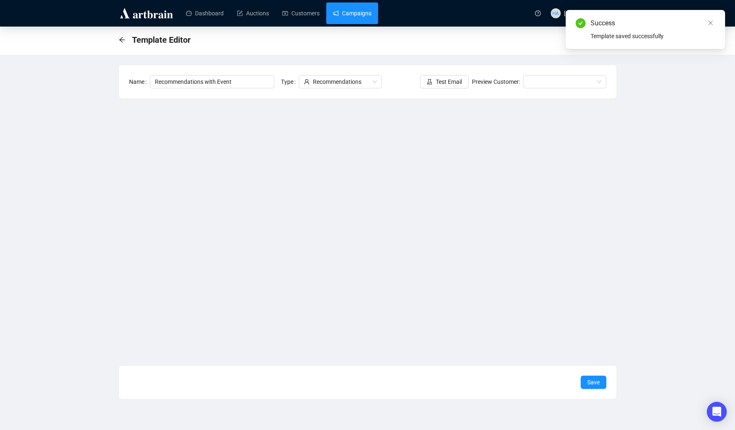
click at [356, 12] on link "Campaigns" at bounding box center [352, 13] width 39 height 22
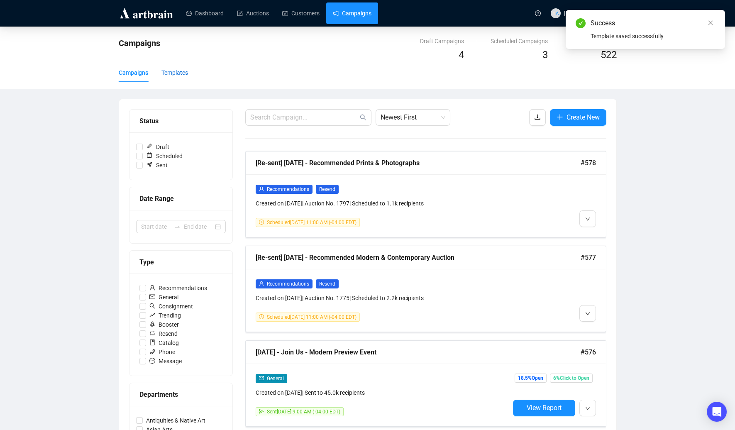
click at [181, 70] on div "Templates" at bounding box center [174, 72] width 27 height 9
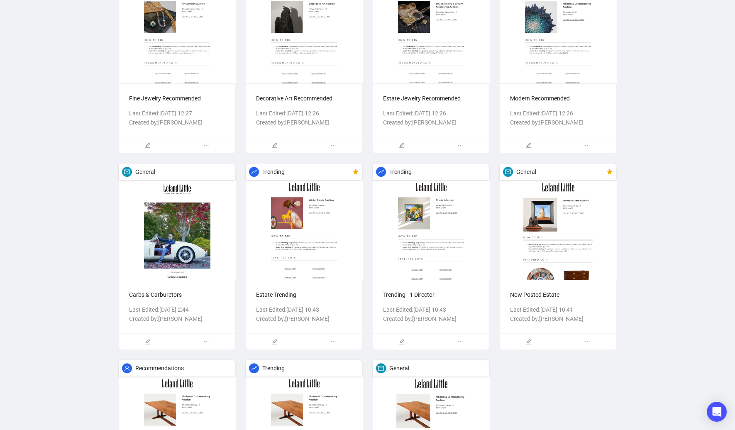
scroll to position [791, 0]
click at [339, 349] on span "ellipsis" at bounding box center [333, 341] width 58 height 16
click at [326, 365] on span "Delete" at bounding box center [338, 366] width 36 height 9
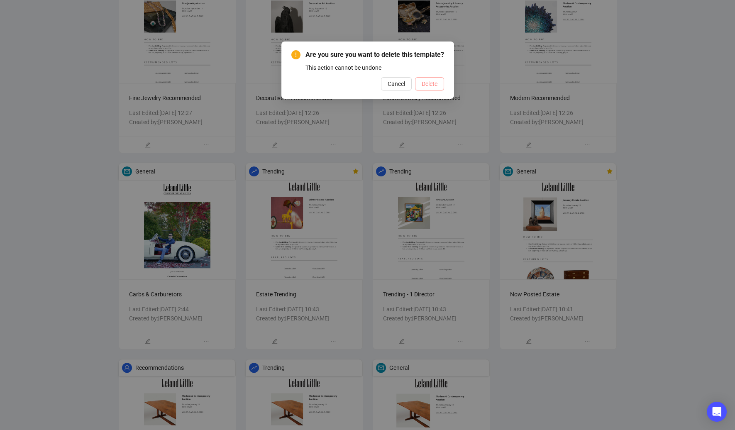
click at [426, 88] on span "Delete" at bounding box center [430, 83] width 16 height 9
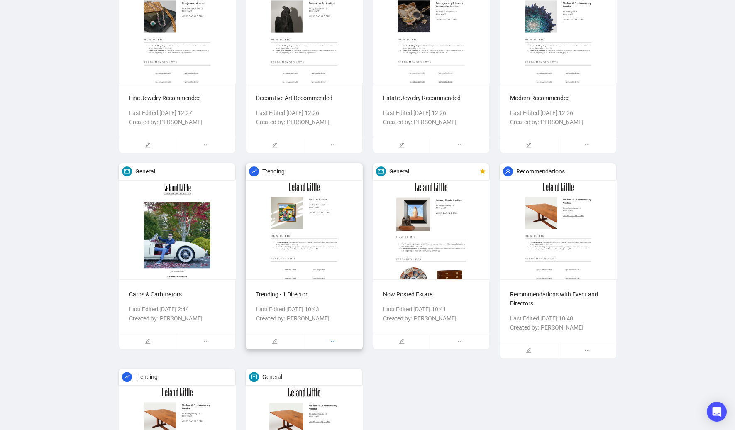
click at [332, 344] on icon "ellipsis" at bounding box center [333, 341] width 6 height 6
click at [323, 367] on span "Delete" at bounding box center [338, 366] width 36 height 9
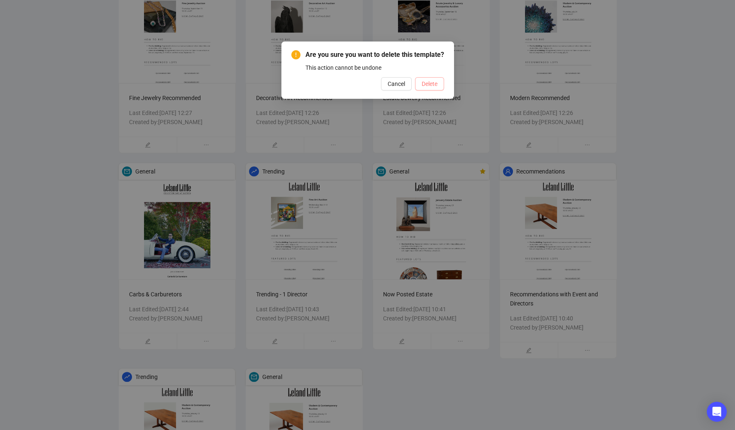
click at [424, 88] on span "Delete" at bounding box center [430, 83] width 16 height 9
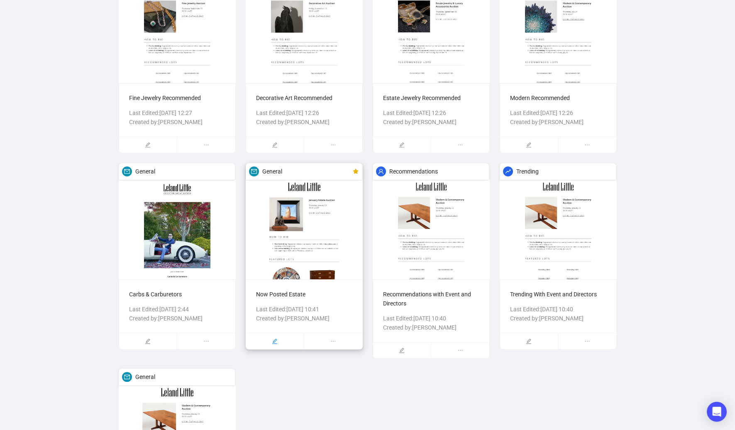
click at [269, 345] on div at bounding box center [275, 341] width 58 height 16
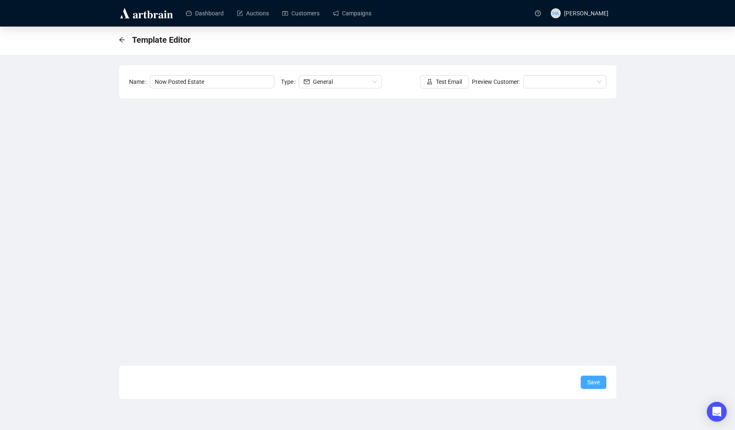
click at [591, 382] on span "Save" at bounding box center [593, 382] width 12 height 9
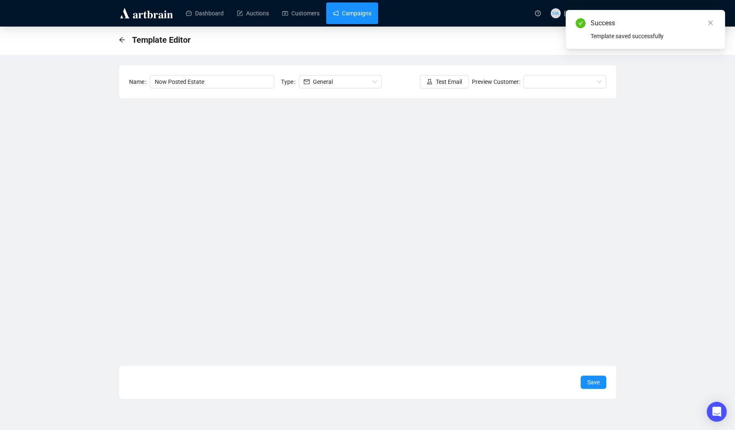
click at [344, 14] on link "Campaigns" at bounding box center [352, 13] width 39 height 22
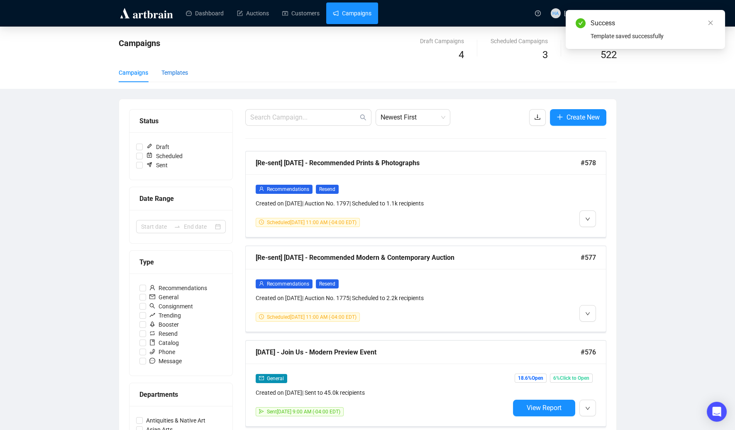
click at [181, 69] on div "Templates" at bounding box center [174, 72] width 27 height 9
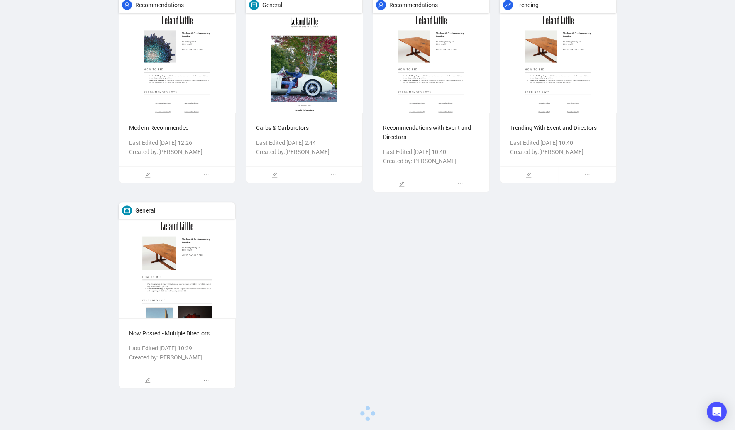
scroll to position [933, 0]
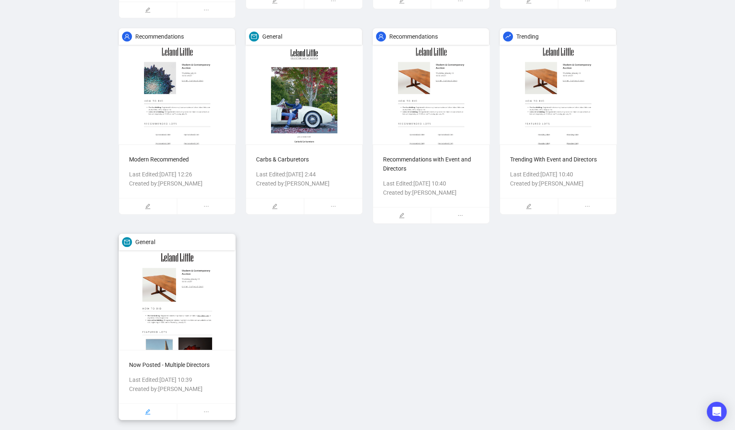
click at [150, 411] on icon "edit" at bounding box center [148, 412] width 6 height 6
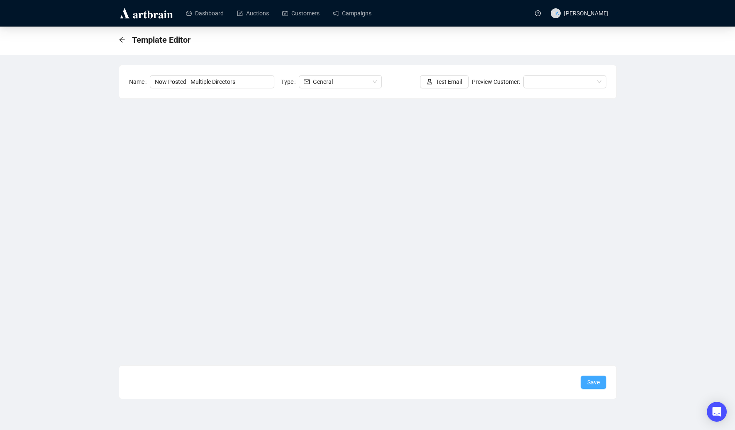
click at [590, 383] on span "Save" at bounding box center [593, 382] width 12 height 9
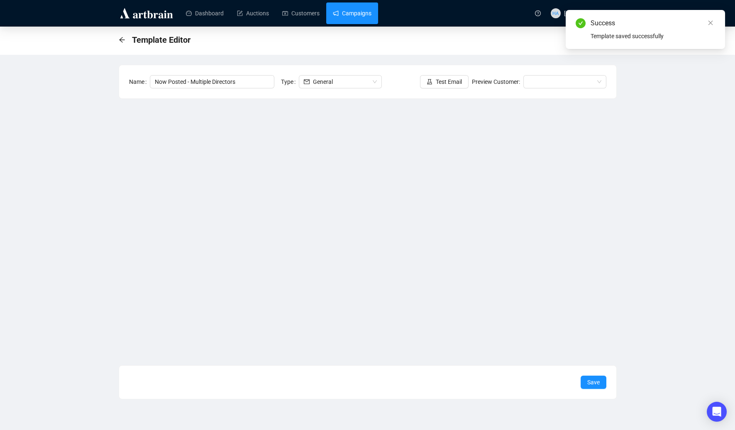
click at [352, 8] on link "Campaigns" at bounding box center [352, 13] width 39 height 22
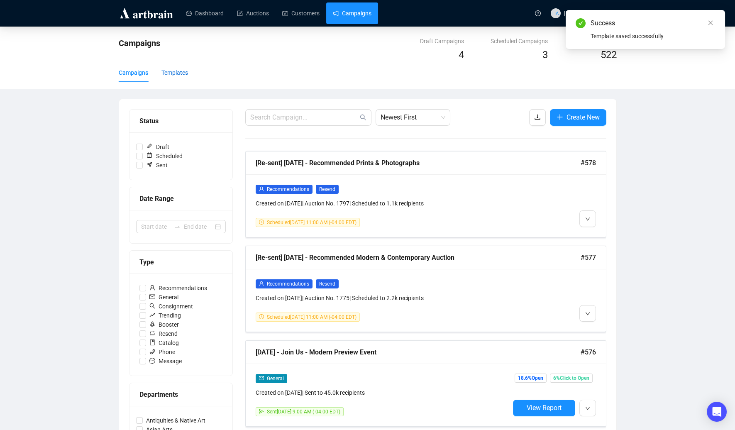
click at [181, 72] on div "Templates" at bounding box center [174, 72] width 27 height 9
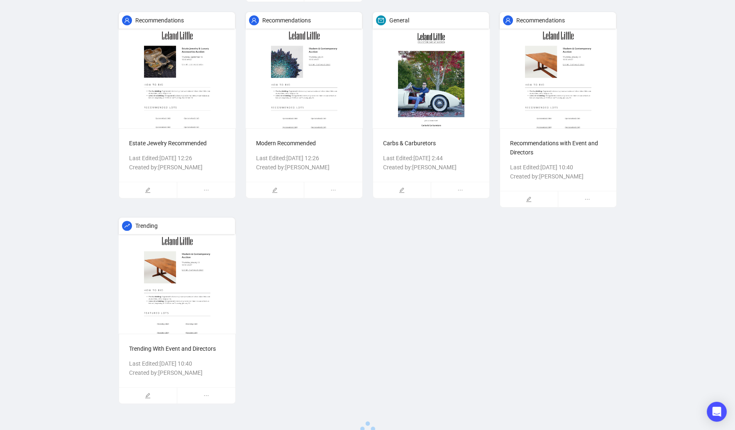
scroll to position [933, 0]
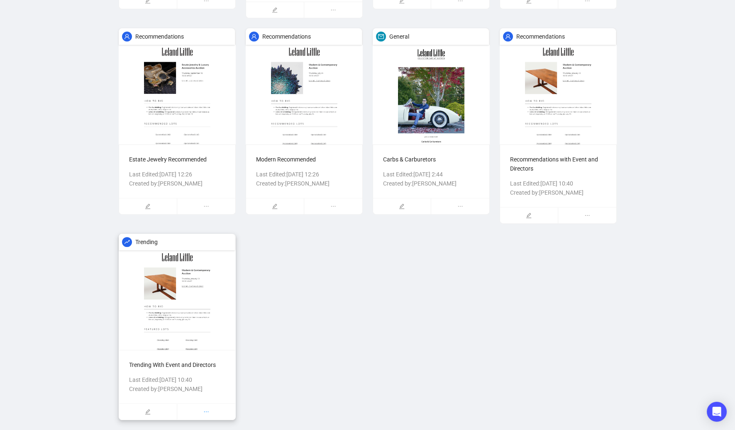
click at [209, 409] on span "ellipsis" at bounding box center [206, 412] width 58 height 16
click at [203, 371] on span "Delete" at bounding box center [211, 375] width 36 height 9
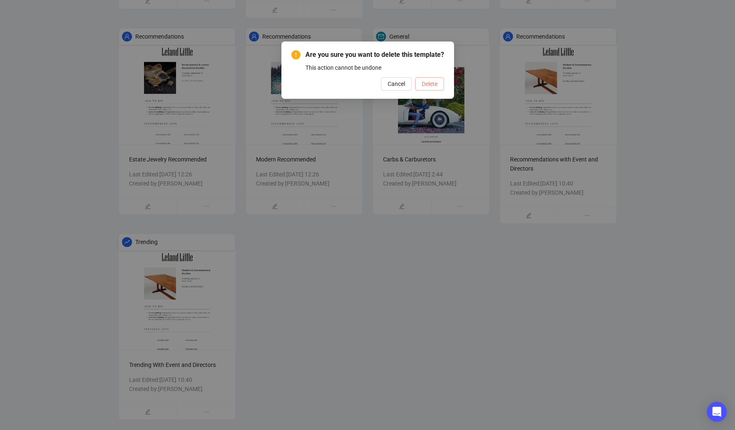
click at [424, 88] on span "Delete" at bounding box center [430, 83] width 16 height 9
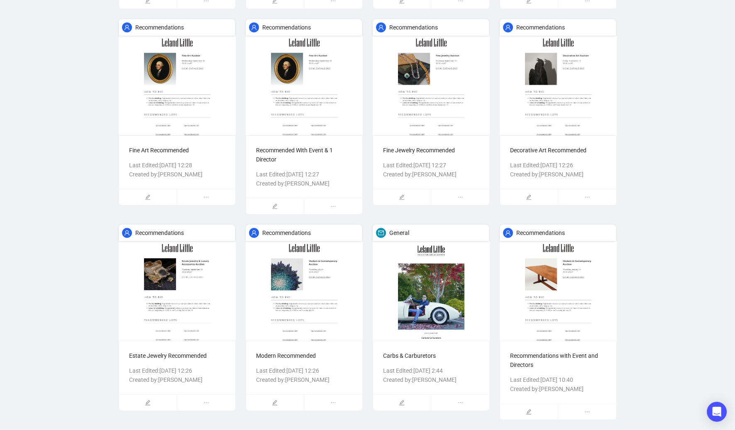
scroll to position [737, 0]
click at [529, 410] on icon "edit" at bounding box center [528, 411] width 5 height 5
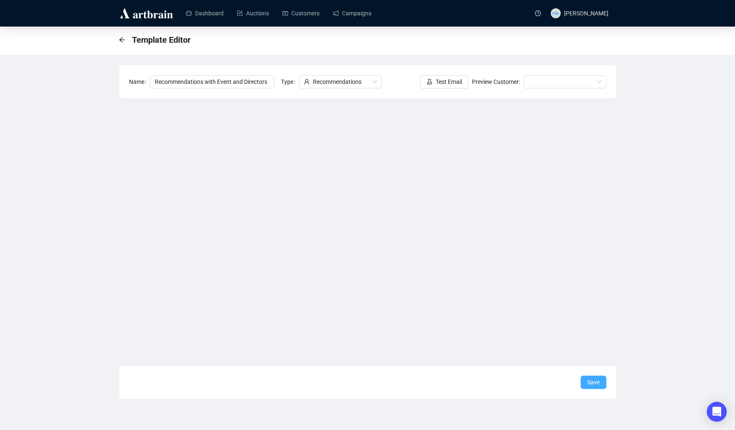
click at [592, 383] on span "Save" at bounding box center [593, 382] width 12 height 9
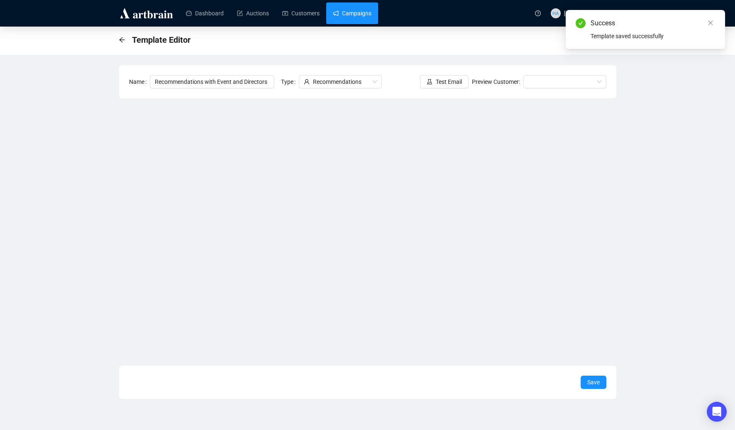
click at [350, 15] on link "Campaigns" at bounding box center [352, 13] width 39 height 22
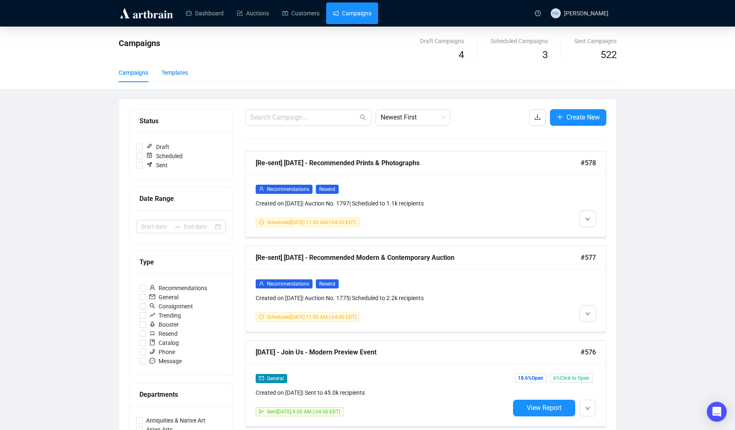
click at [184, 74] on div "Templates" at bounding box center [174, 72] width 27 height 9
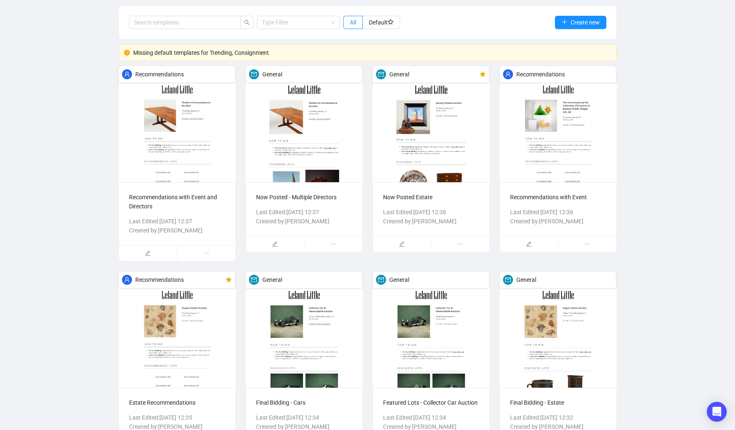
scroll to position [88, 0]
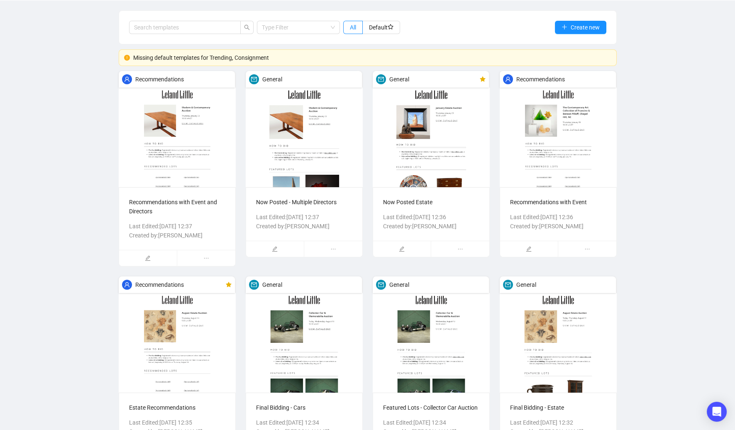
click at [215, 55] on div "Missing default templates for Trending, Consignment" at bounding box center [372, 57] width 478 height 9
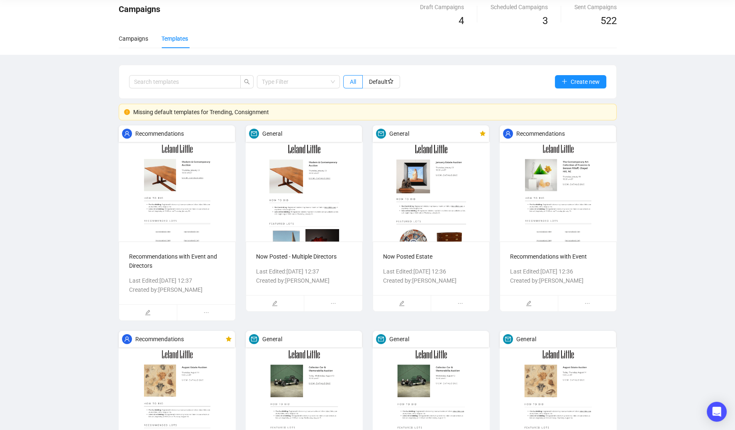
scroll to position [0, 0]
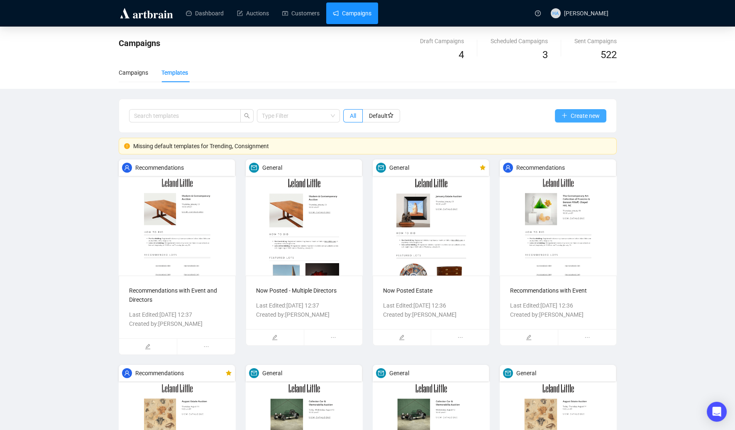
click at [580, 115] on span "Create new" at bounding box center [585, 115] width 29 height 9
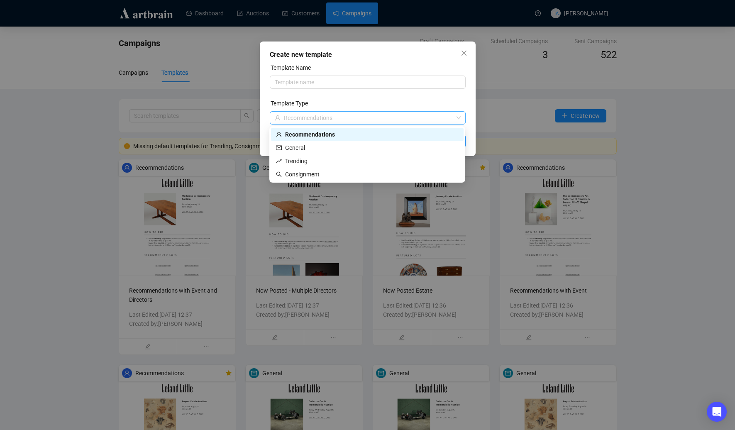
click at [314, 119] on span "Recommendations" at bounding box center [308, 118] width 49 height 7
drag, startPoint x: 303, startPoint y: 173, endPoint x: 309, endPoint y: 160, distance: 14.5
click at [303, 173] on span "Consignment" at bounding box center [302, 174] width 34 height 7
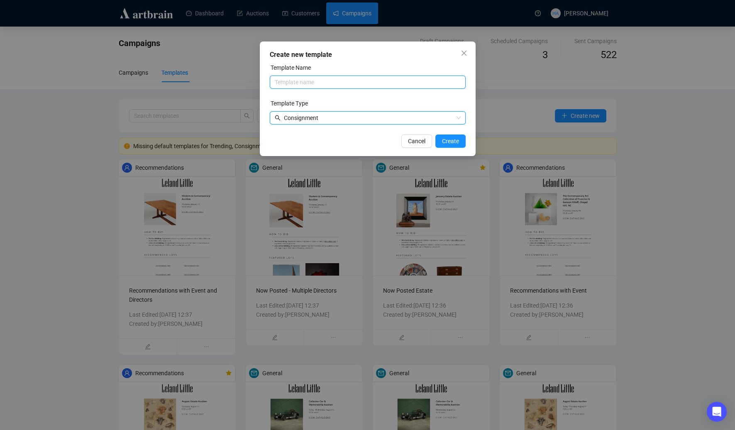
click at [299, 82] on input "text" at bounding box center [368, 82] width 196 height 13
type input "Default Consignment Email"
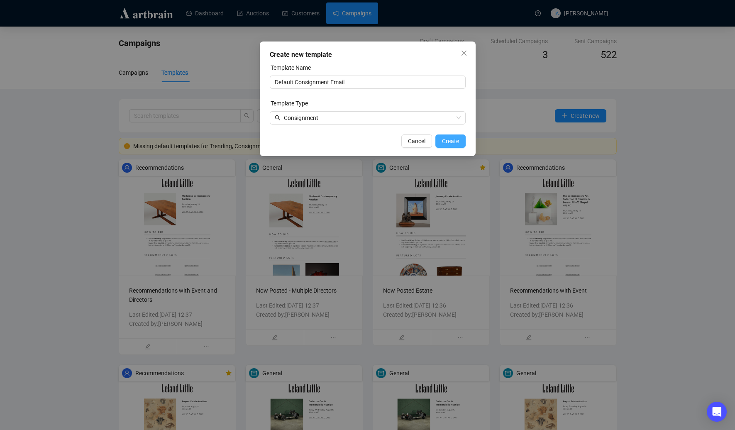
click at [449, 140] on span "Create" at bounding box center [450, 141] width 17 height 9
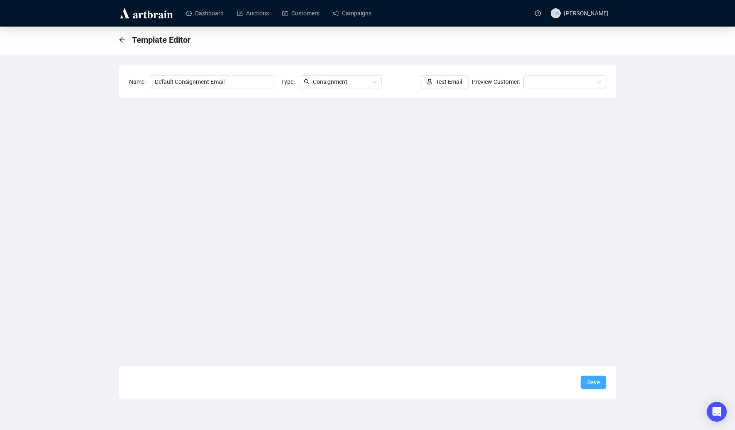
click at [585, 381] on button "Save" at bounding box center [594, 382] width 26 height 13
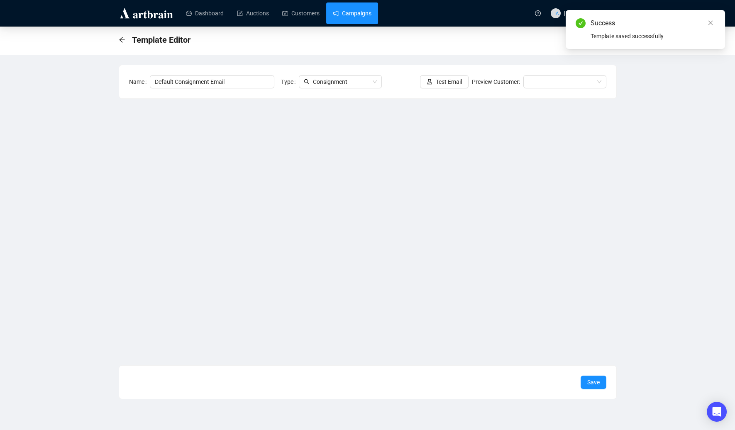
click at [366, 13] on link "Campaigns" at bounding box center [352, 13] width 39 height 22
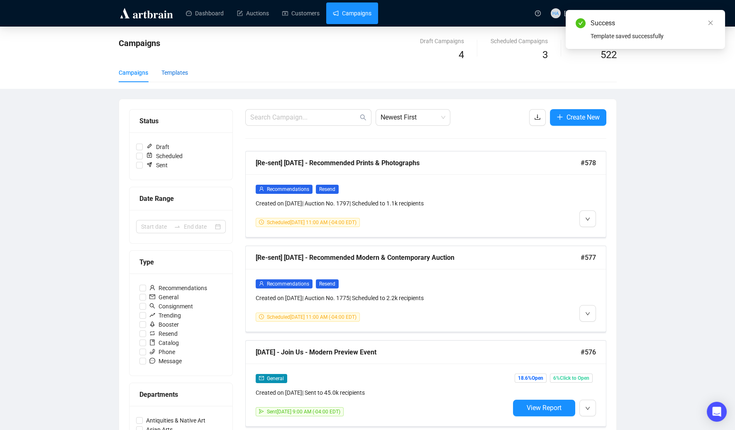
click at [183, 72] on div "Templates" at bounding box center [174, 72] width 27 height 9
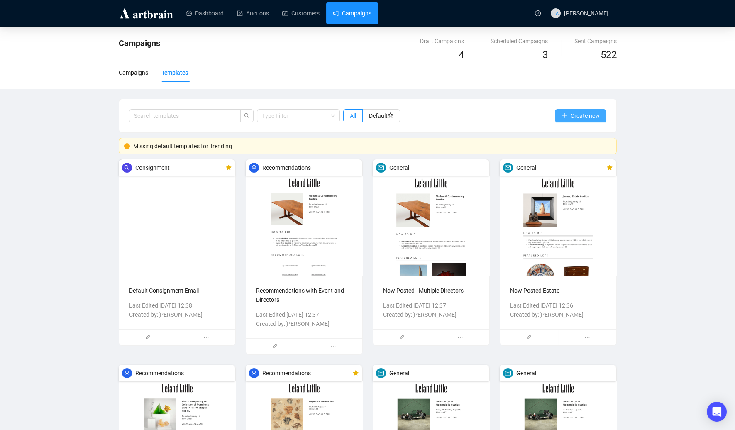
click at [580, 115] on span "Create new" at bounding box center [585, 115] width 29 height 9
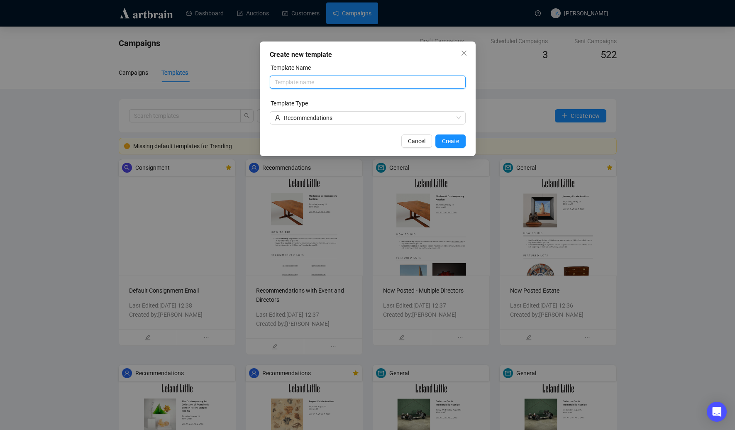
click at [310, 82] on input "text" at bounding box center [368, 82] width 196 height 13
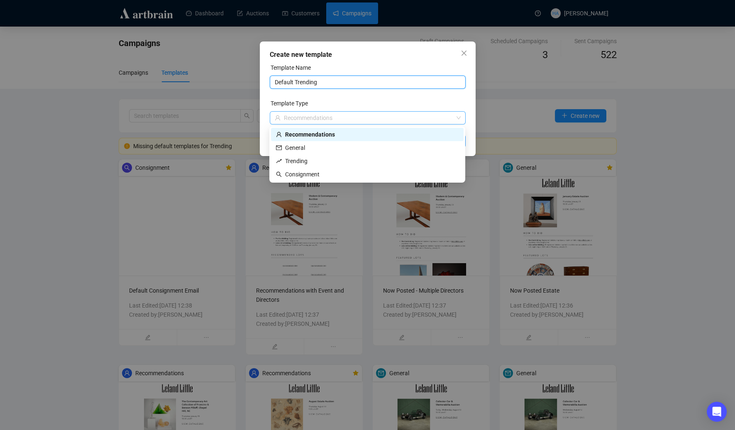
click at [344, 119] on div "Recommendations" at bounding box center [364, 118] width 178 height 12
type input "Default Trending"
click at [312, 163] on div "Trending" at bounding box center [367, 160] width 183 height 9
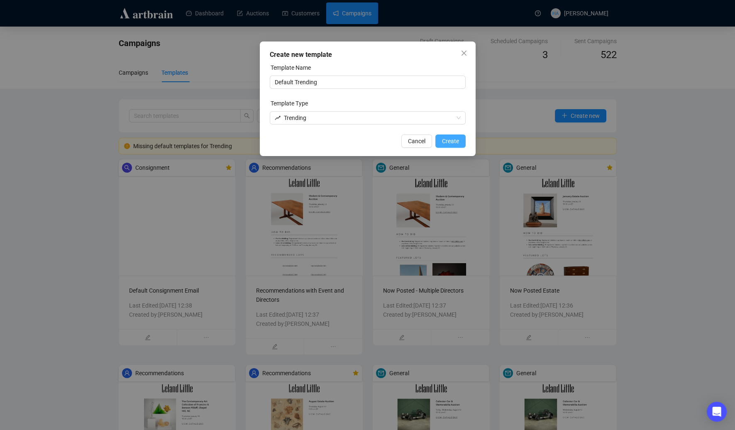
click at [450, 139] on span "Create" at bounding box center [450, 141] width 17 height 9
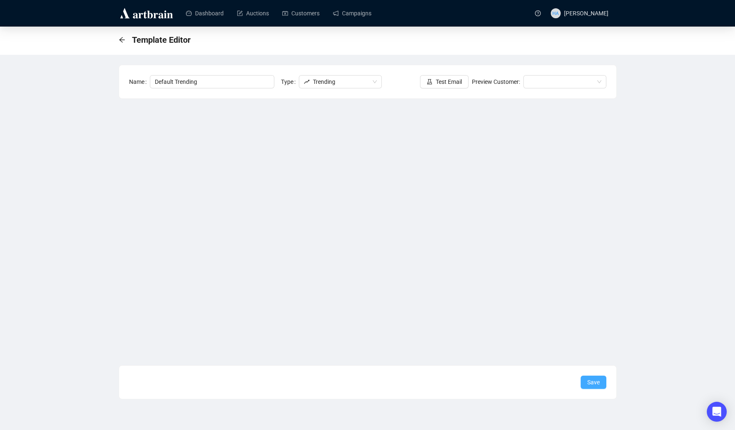
click at [591, 382] on span "Save" at bounding box center [593, 382] width 12 height 9
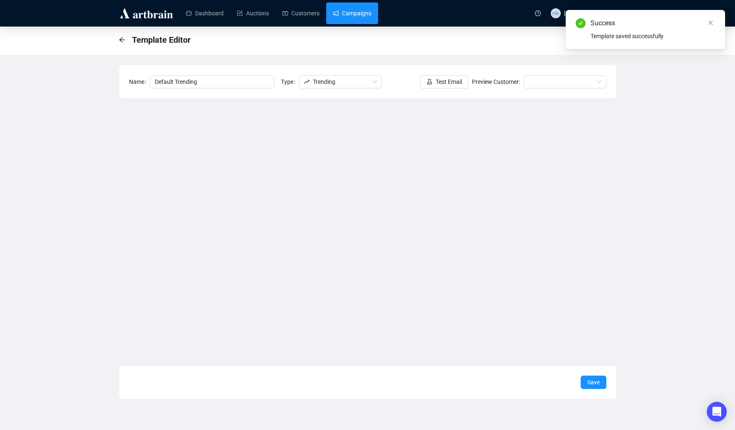
click at [345, 17] on link "Campaigns" at bounding box center [352, 13] width 39 height 22
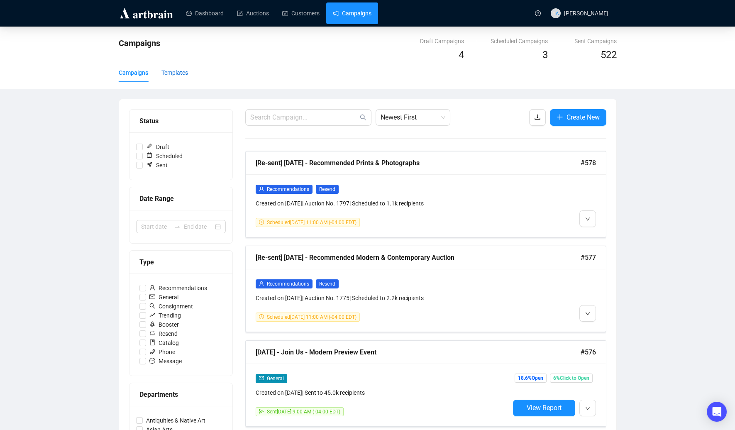
click at [178, 75] on div "Templates" at bounding box center [174, 72] width 27 height 9
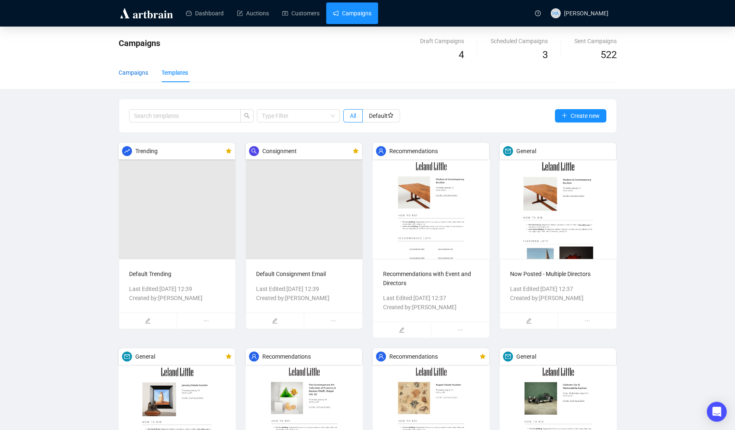
click at [132, 71] on div "Campaigns" at bounding box center [133, 72] width 29 height 9
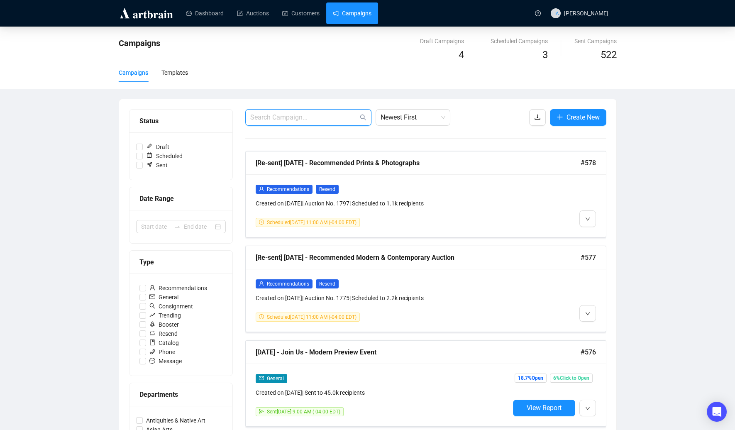
click at [293, 119] on input "text" at bounding box center [304, 117] width 108 height 10
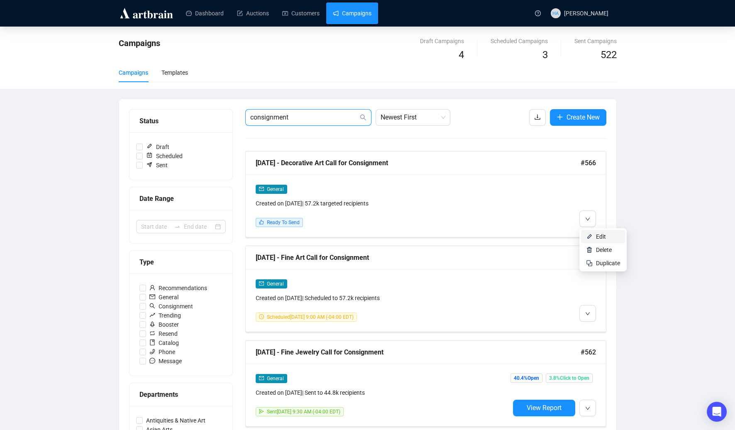
type input "consignment"
click at [596, 236] on span "Edit" at bounding box center [601, 236] width 10 height 7
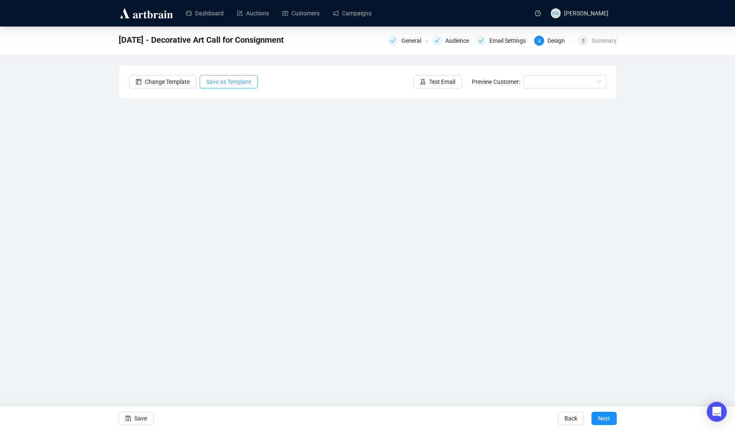
click at [244, 82] on span "Save as Template" at bounding box center [228, 81] width 45 height 9
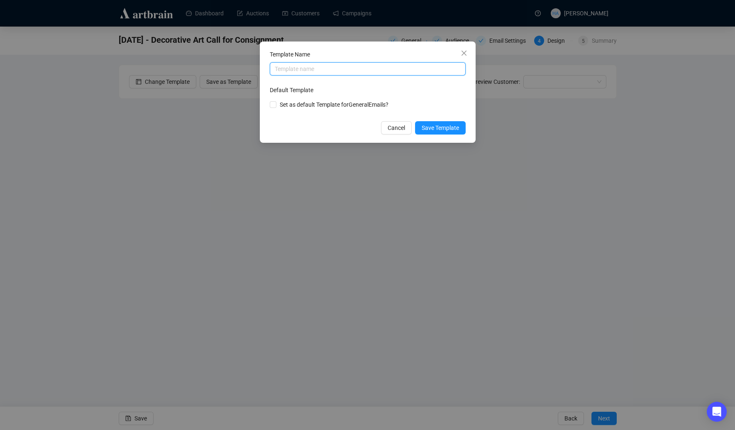
click at [341, 71] on input "text" at bounding box center [368, 68] width 196 height 13
click at [464, 51] on icon "close" at bounding box center [464, 53] width 7 height 7
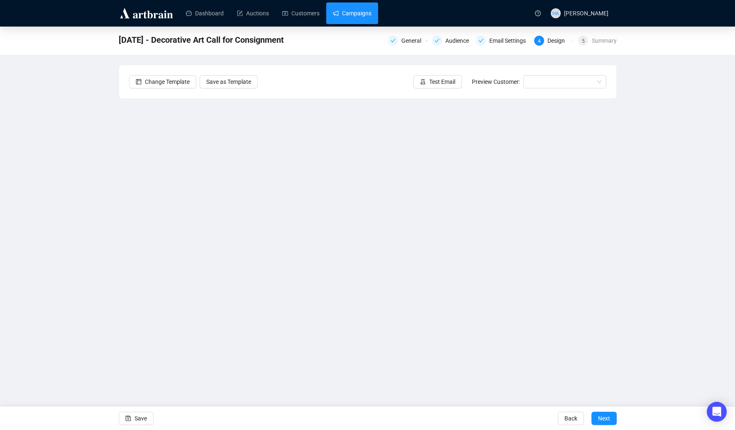
click at [367, 16] on link "Campaigns" at bounding box center [352, 13] width 39 height 22
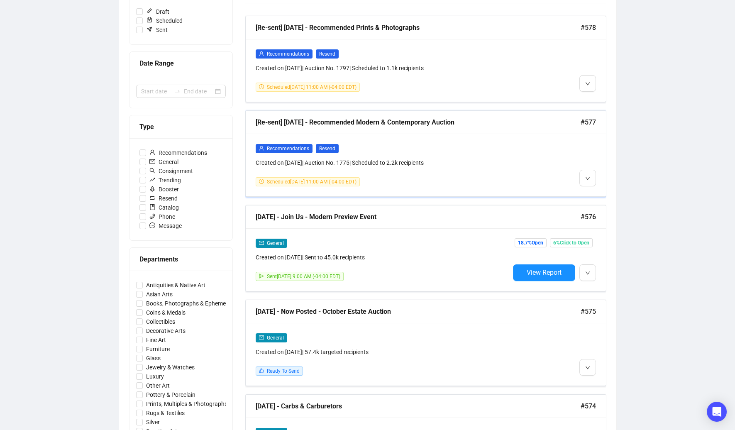
scroll to position [137, 0]
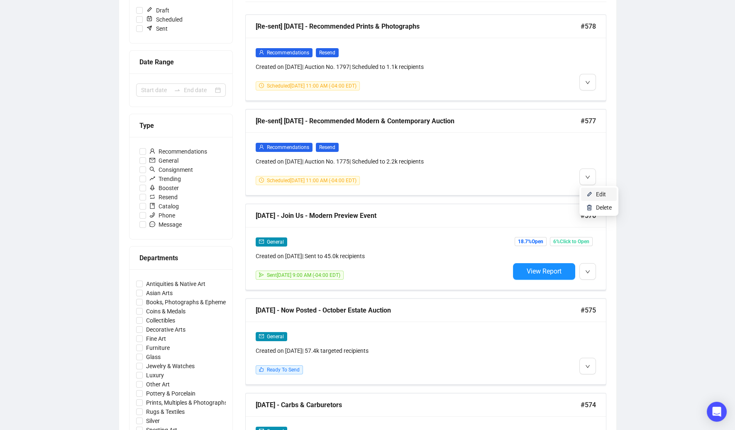
click at [596, 192] on li "Edit" at bounding box center [599, 194] width 36 height 13
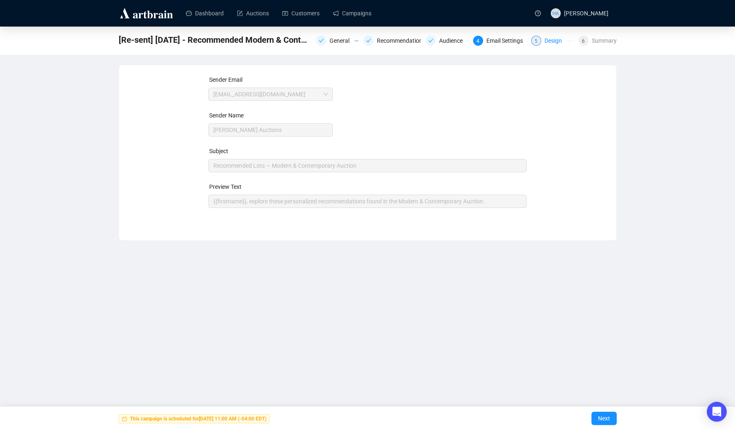
click at [545, 41] on div "Design" at bounding box center [556, 41] width 22 height 10
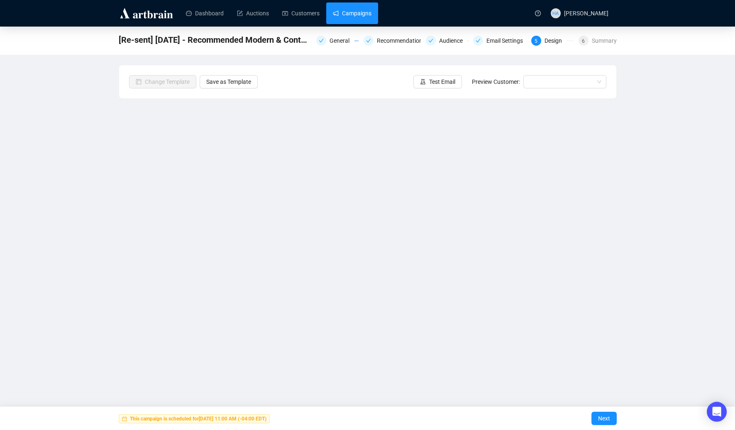
click at [359, 17] on link "Campaigns" at bounding box center [352, 13] width 39 height 22
